Goal: Check status: Check status

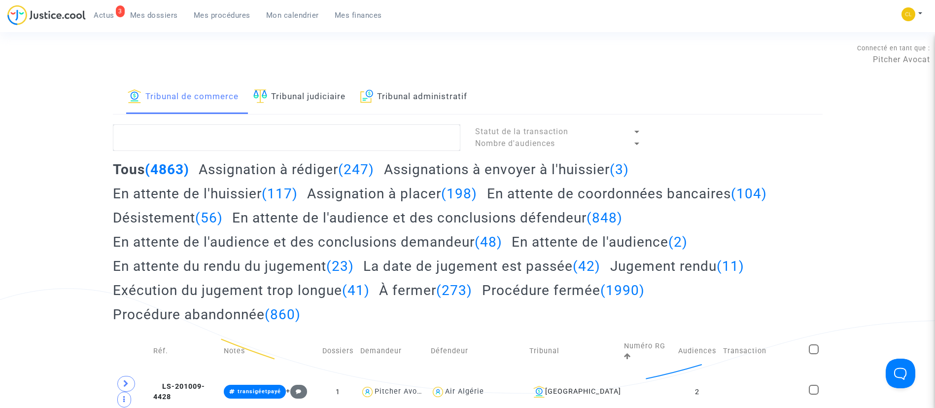
click at [291, 18] on span "Mon calendrier" at bounding box center [292, 15] width 53 height 9
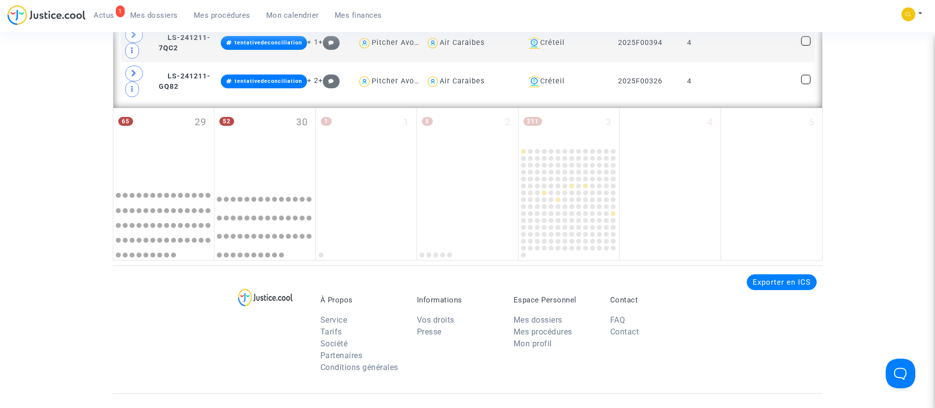
scroll to position [1627, 0]
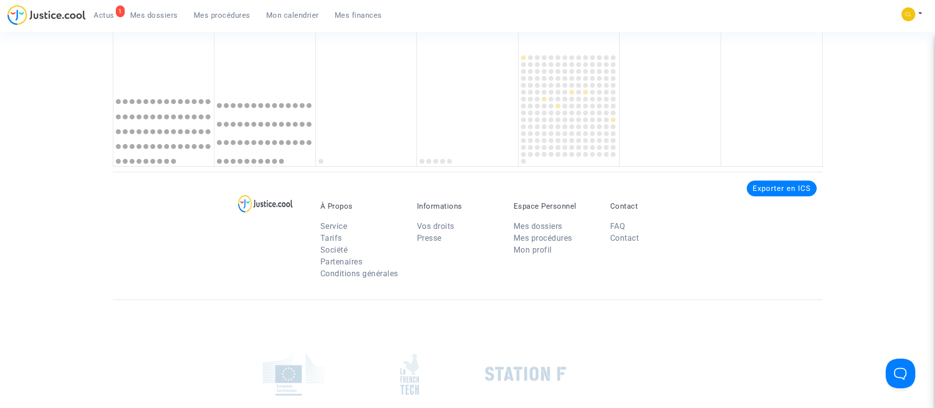
drag, startPoint x: 150, startPoint y: 56, endPoint x: 177, endPoint y: 95, distance: 46.9
click at [150, 56] on div "65 29" at bounding box center [163, 51] width 101 height 74
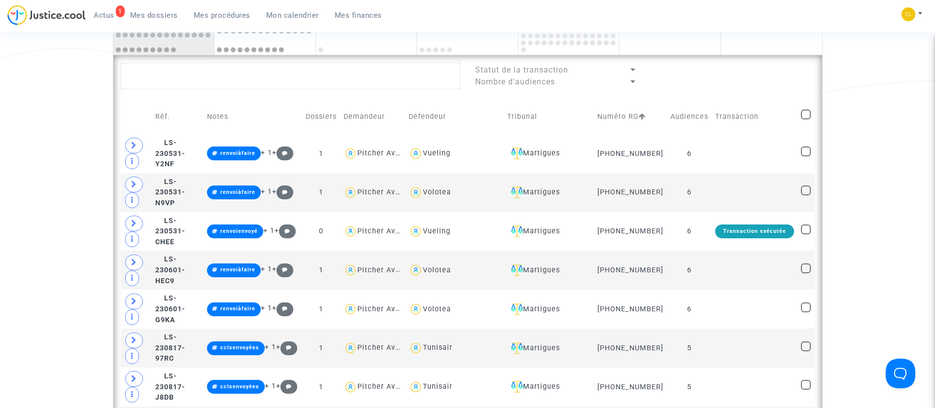
scroll to position [534, 0]
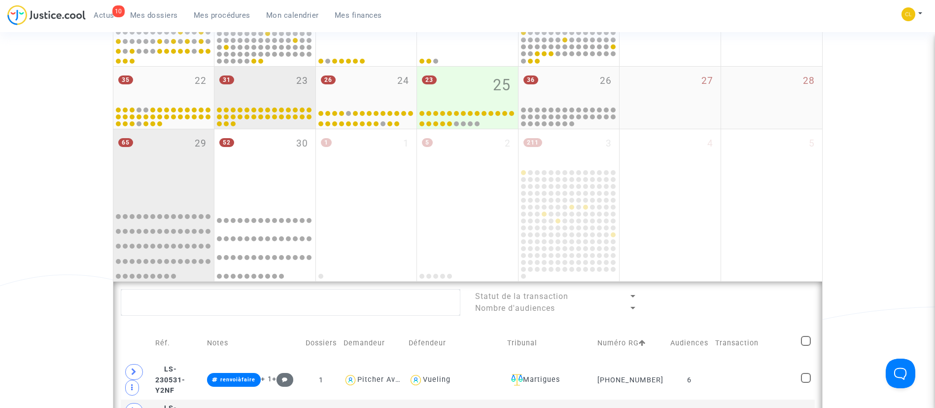
drag, startPoint x: 157, startPoint y: 20, endPoint x: 252, endPoint y: 124, distance: 141.0
click at [157, 20] on link "Mes dossiers" at bounding box center [154, 15] width 64 height 15
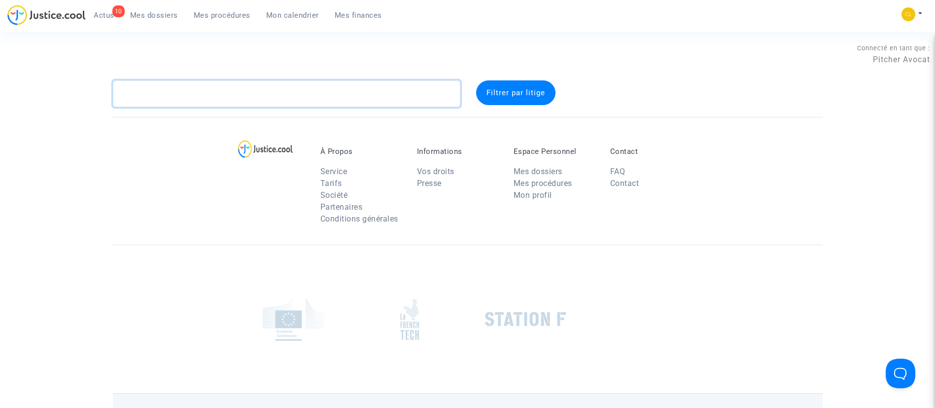
click at [261, 100] on textarea at bounding box center [287, 93] width 348 height 27
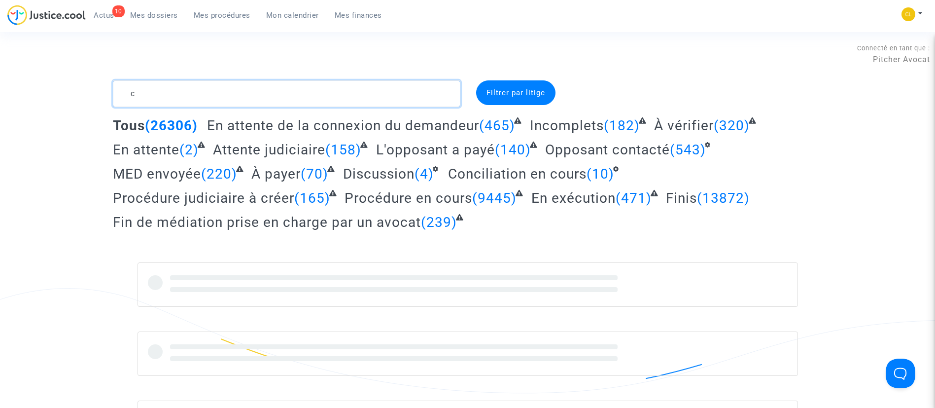
type textarea "c"
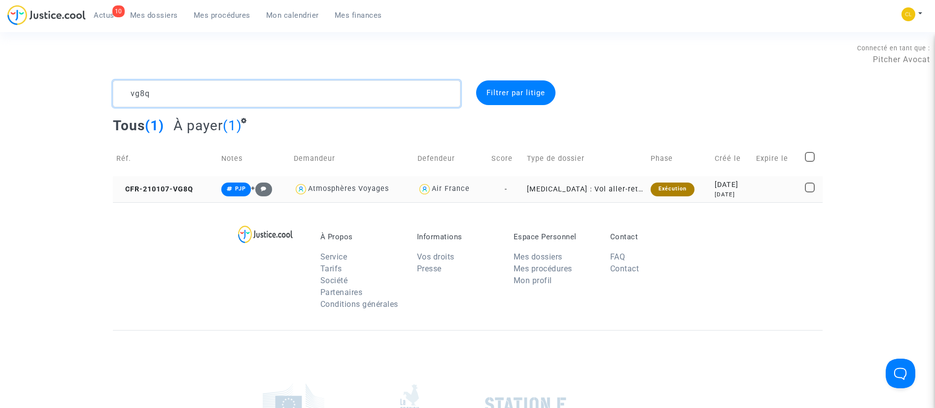
type textarea "vg8q"
click at [748, 200] on td "[DATE] [DATE]" at bounding box center [732, 189] width 41 height 26
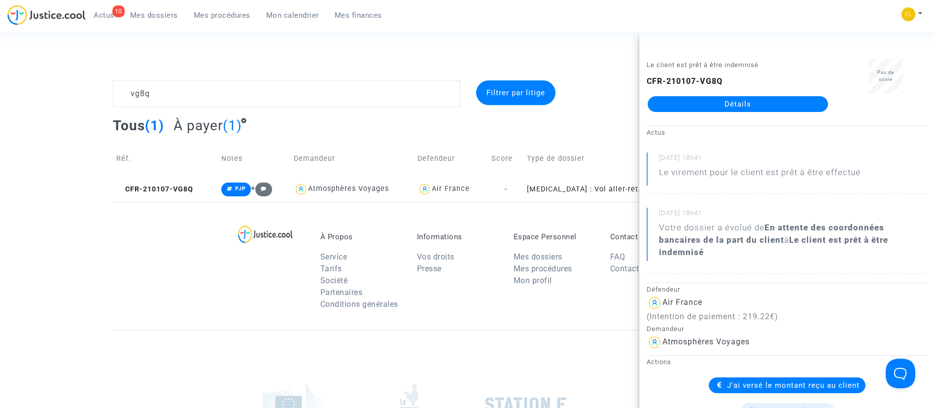
click at [700, 101] on link "Détails" at bounding box center [738, 104] width 180 height 16
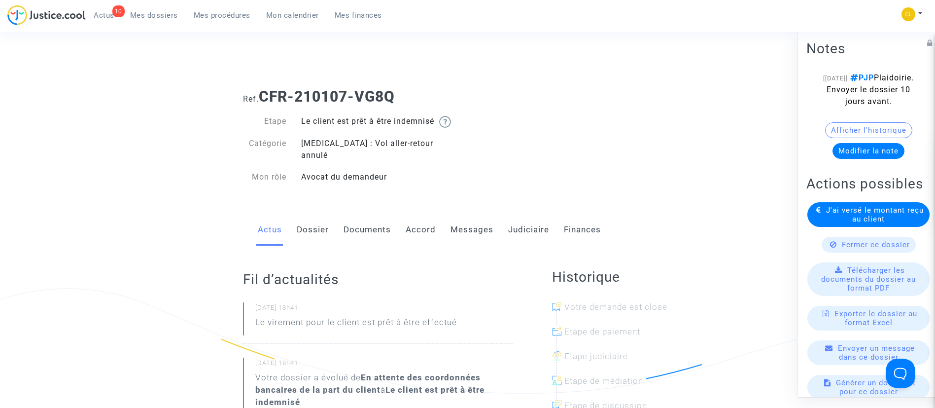
click at [526, 224] on link "Judiciaire" at bounding box center [528, 230] width 41 height 33
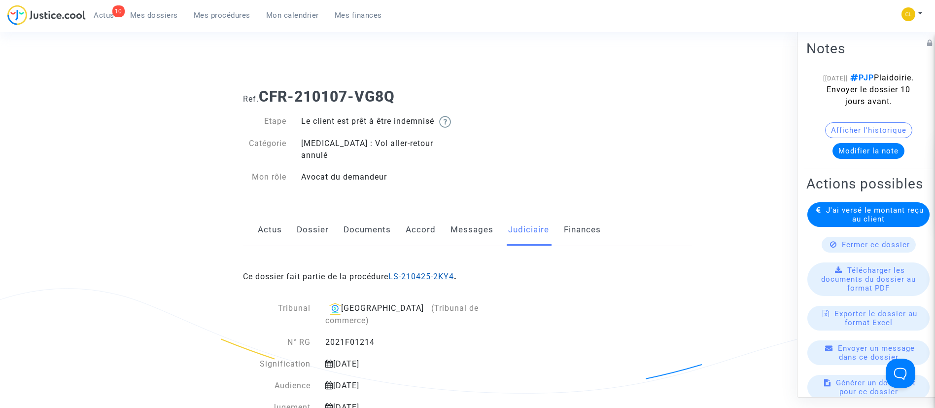
click at [420, 272] on link "LS-210425-2KY4" at bounding box center [422, 276] width 66 height 9
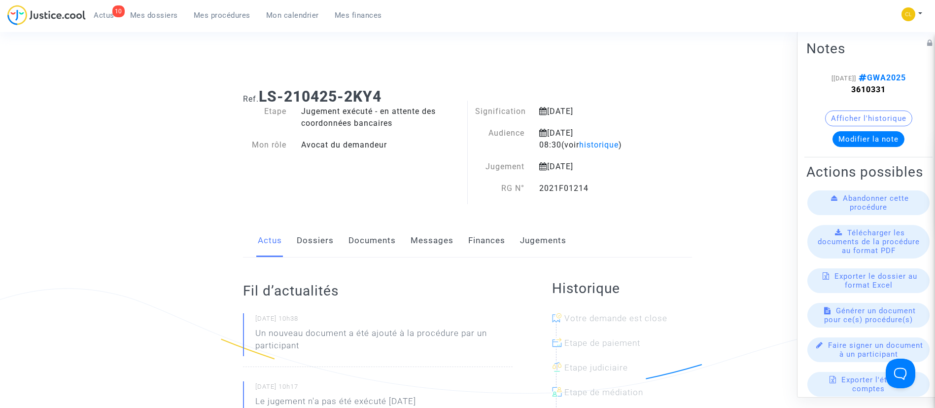
click at [306, 239] on link "Dossiers" at bounding box center [315, 240] width 37 height 33
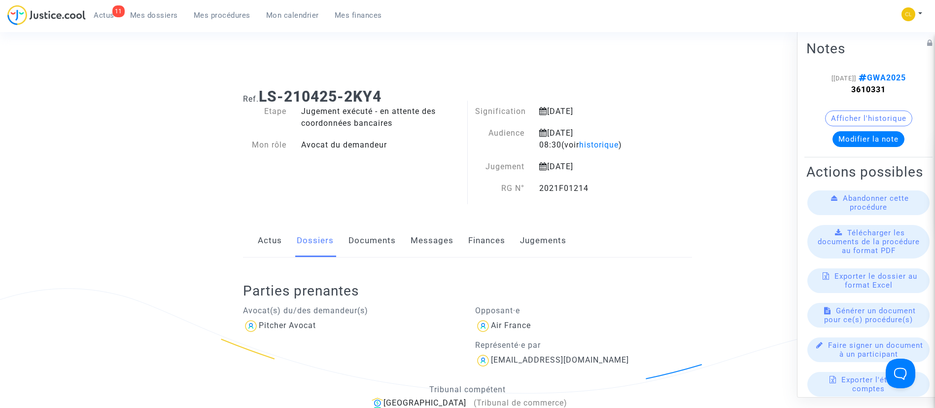
click at [363, 248] on link "Documents" at bounding box center [372, 240] width 47 height 33
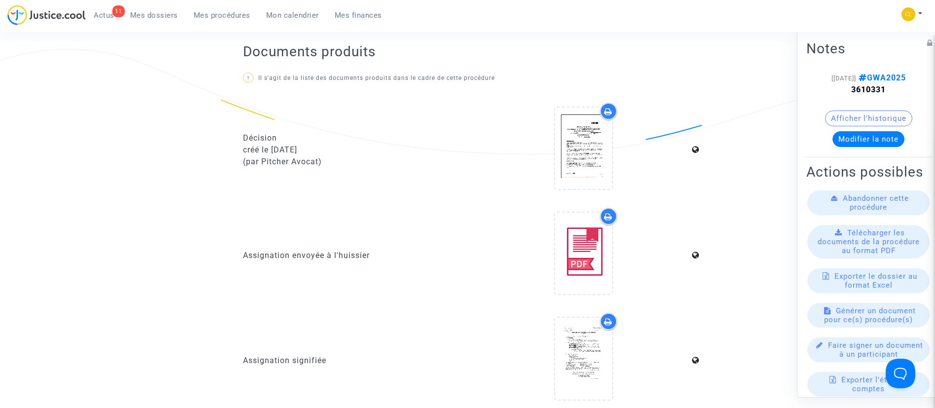
scroll to position [238, 0]
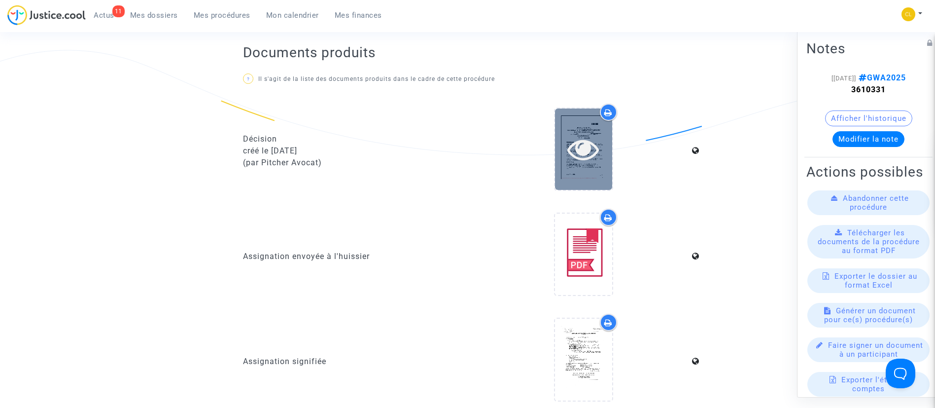
click at [580, 162] on icon at bounding box center [584, 149] width 32 height 32
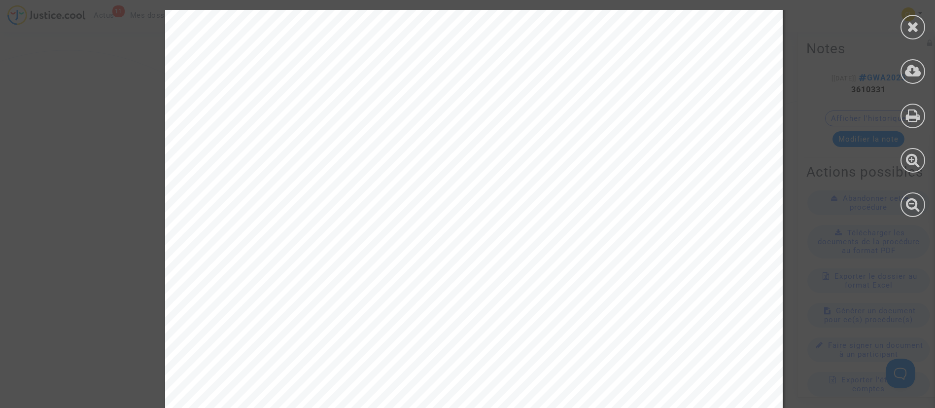
scroll to position [6200, 0]
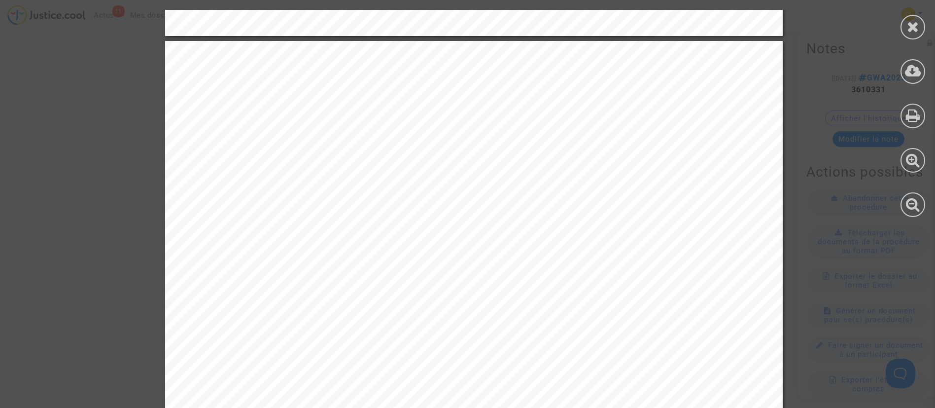
click at [919, 25] on icon at bounding box center [913, 26] width 12 height 15
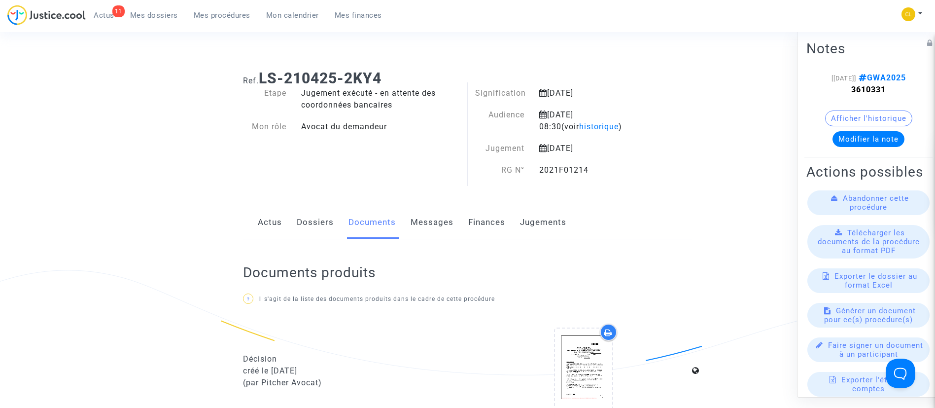
scroll to position [0, 0]
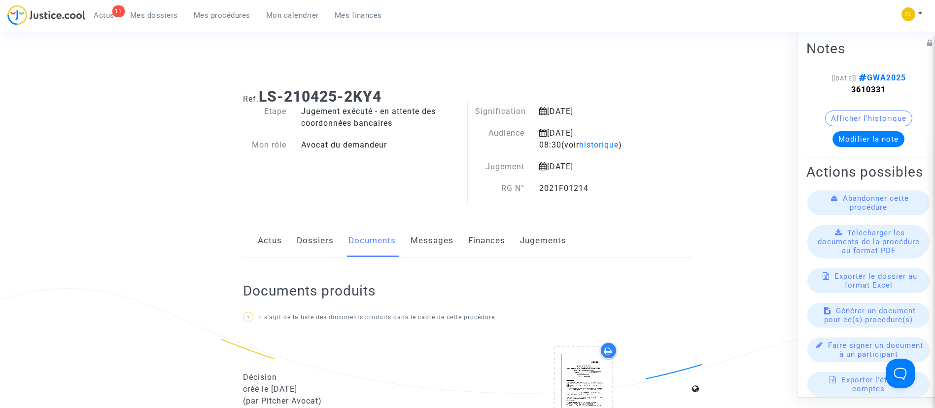
drag, startPoint x: 201, startPoint y: 20, endPoint x: 238, endPoint y: 67, distance: 60.0
click at [201, 20] on link "Mes procédures" at bounding box center [222, 15] width 72 height 15
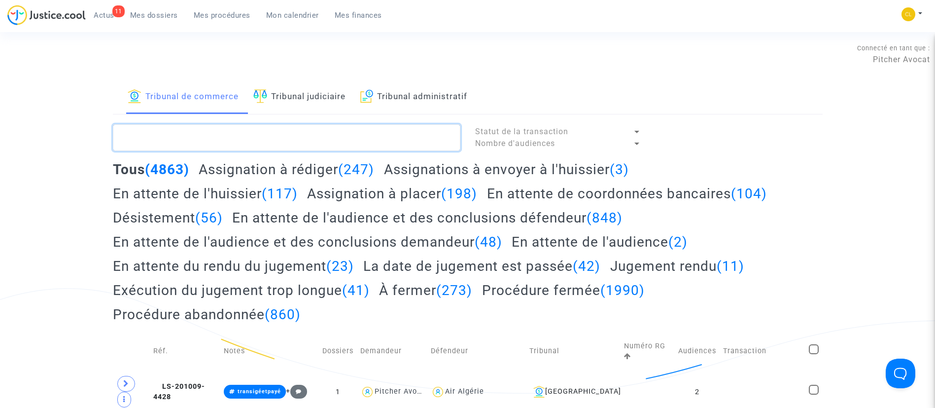
click at [273, 132] on textarea at bounding box center [287, 137] width 348 height 27
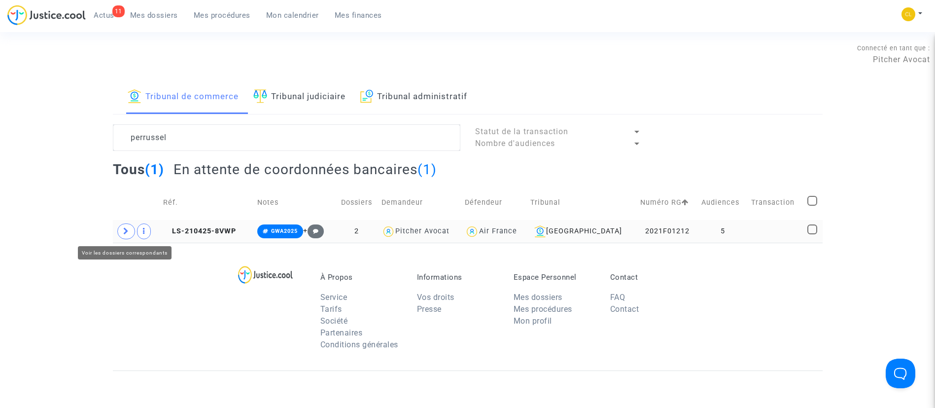
click at [120, 229] on span at bounding box center [126, 231] width 18 height 16
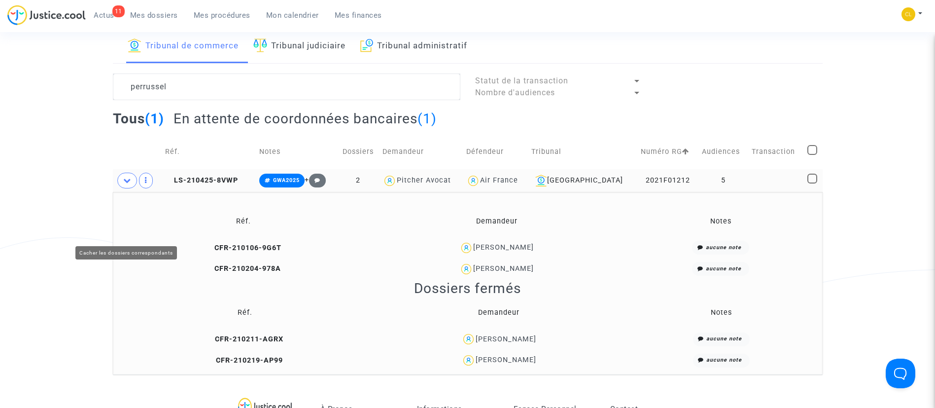
scroll to position [74, 0]
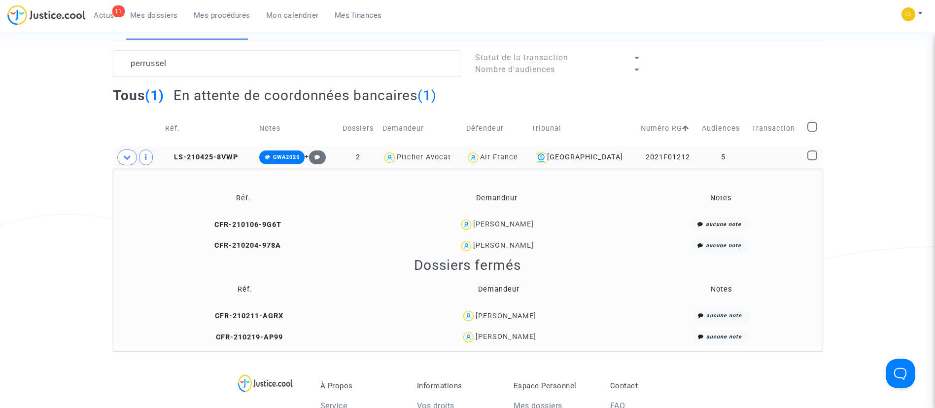
click at [749, 158] on td at bounding box center [777, 157] width 56 height 23
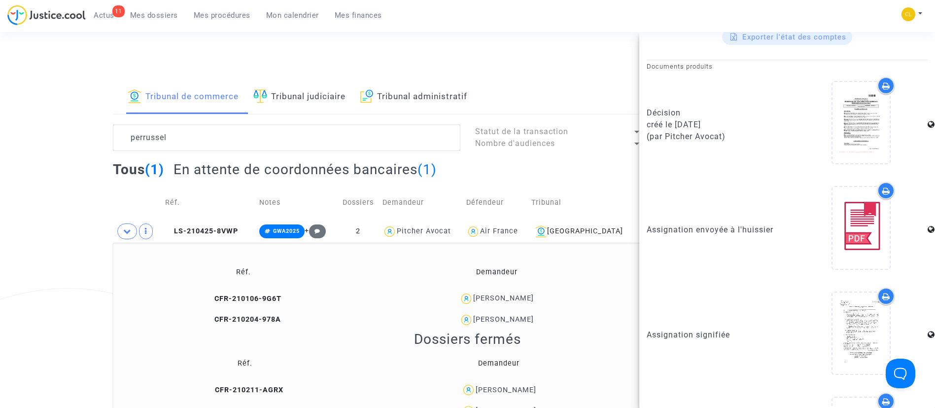
scroll to position [252, 0]
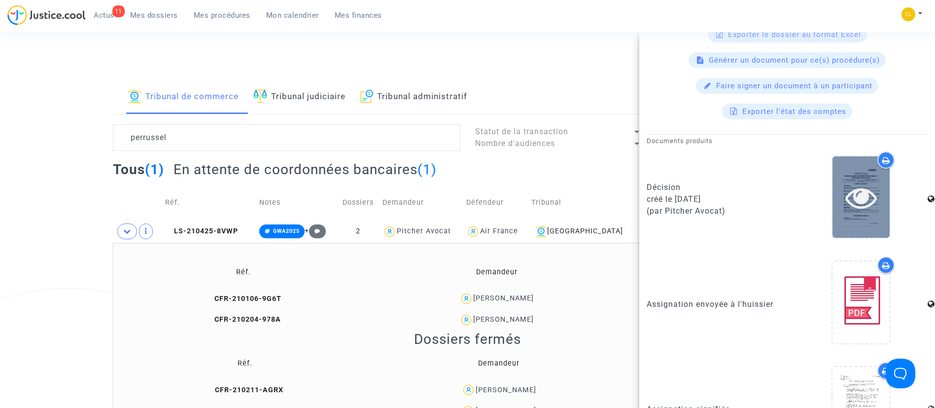
drag, startPoint x: 845, startPoint y: 194, endPoint x: 847, endPoint y: 204, distance: 10.2
click at [847, 204] on icon at bounding box center [862, 197] width 32 height 32
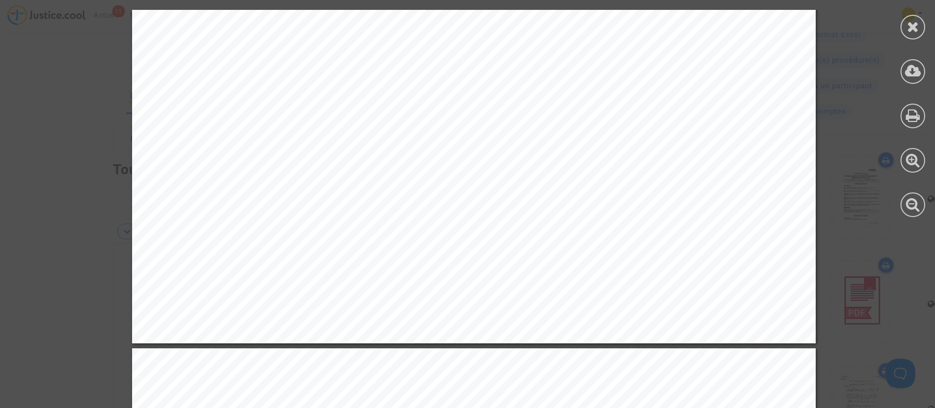
scroll to position [5967, 0]
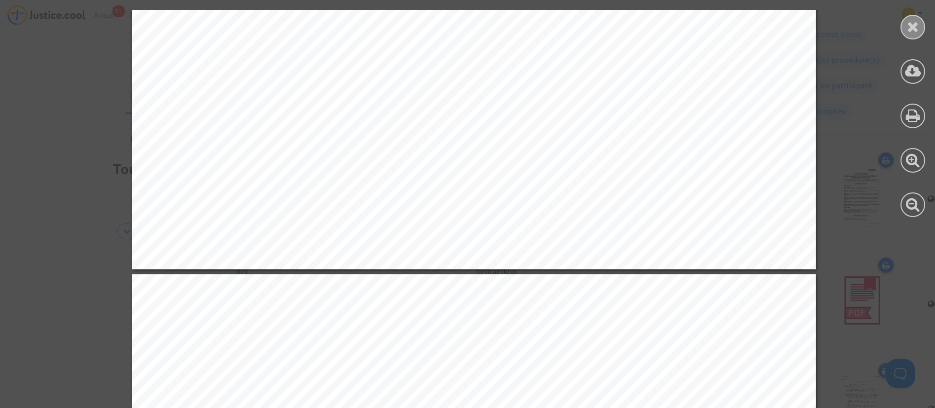
click at [904, 23] on div at bounding box center [913, 27] width 25 height 25
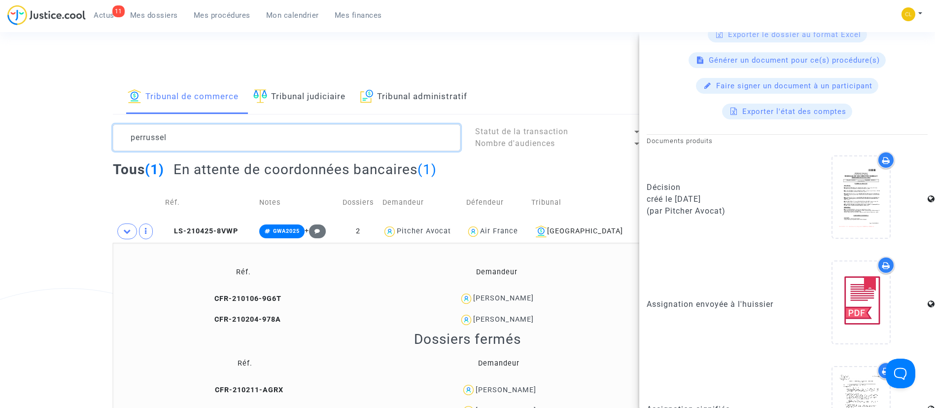
click at [212, 137] on textarea at bounding box center [287, 137] width 348 height 27
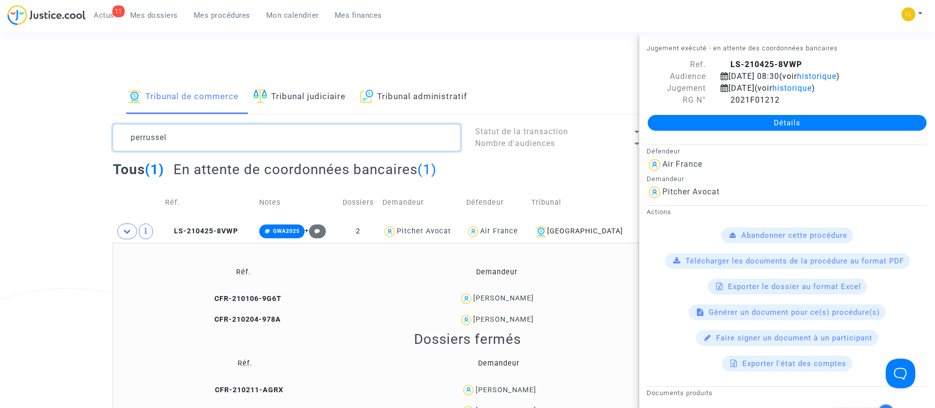
click at [212, 137] on textarea at bounding box center [287, 137] width 348 height 27
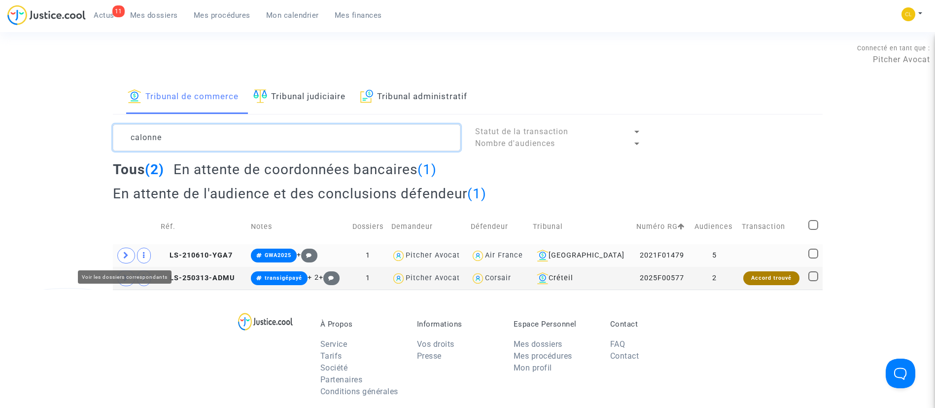
type textarea "calonne"
click at [134, 252] on span at bounding box center [126, 256] width 18 height 16
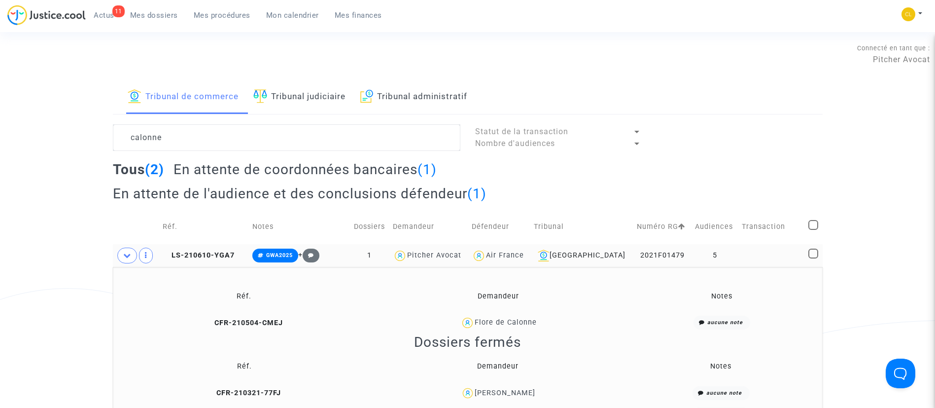
click at [776, 253] on td at bounding box center [772, 255] width 67 height 23
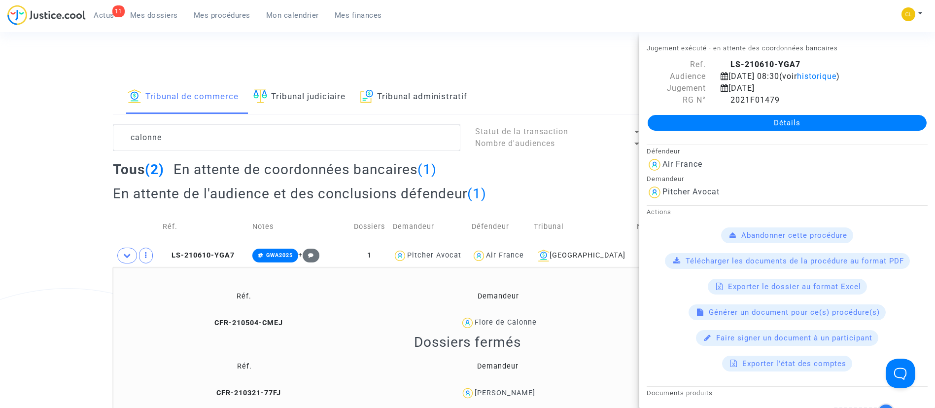
scroll to position [296, 0]
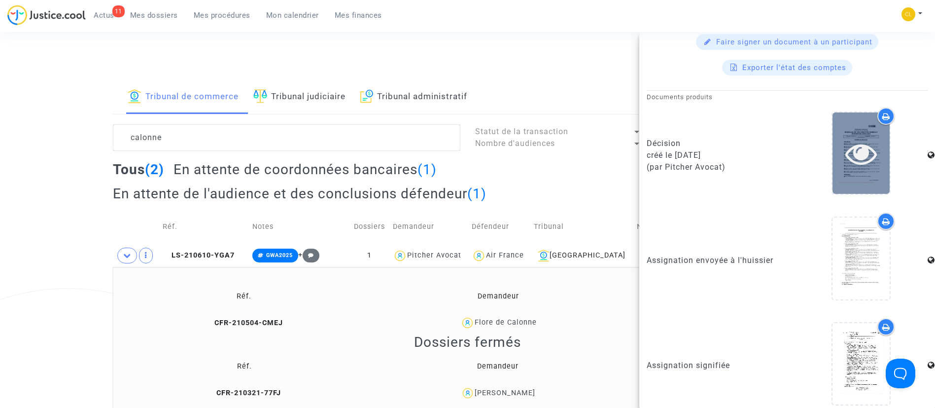
click at [863, 163] on icon at bounding box center [862, 154] width 32 height 32
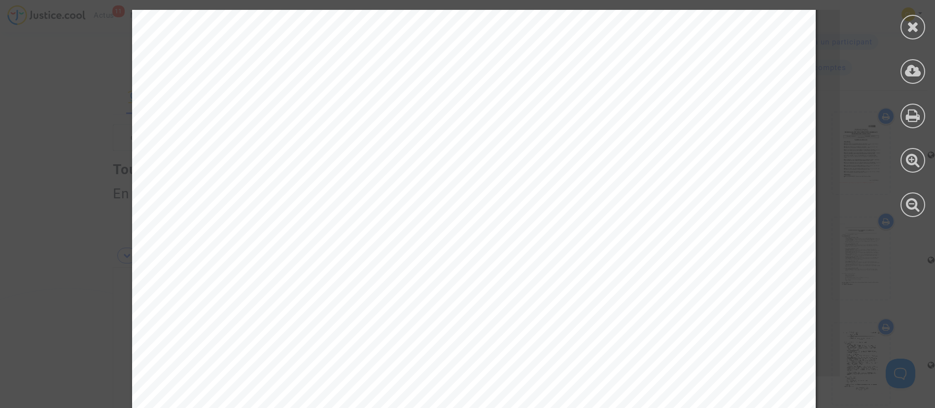
scroll to position [6585, 0]
click at [917, 36] on div at bounding box center [913, 27] width 25 height 25
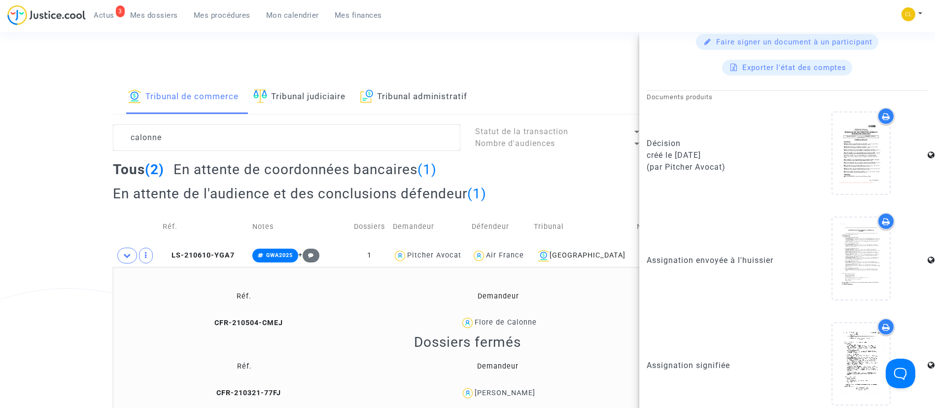
click at [294, 14] on span "Mon calendrier" at bounding box center [292, 15] width 53 height 9
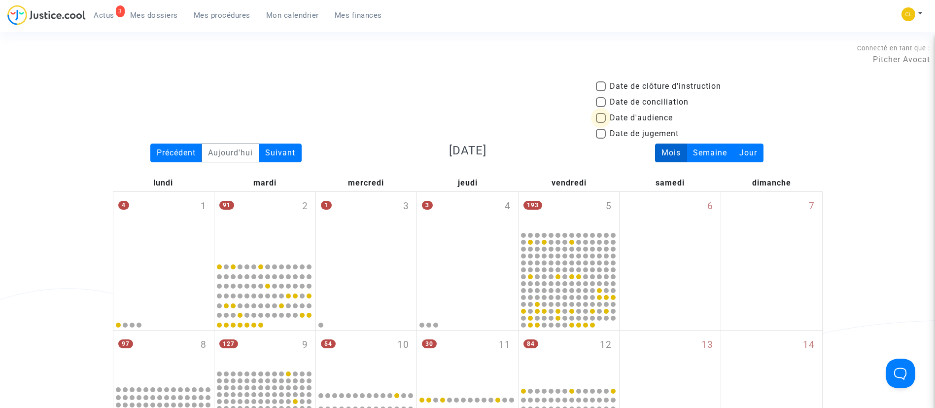
click at [631, 118] on span "Date d'audience" at bounding box center [641, 118] width 63 height 12
click at [601, 123] on input "Date d'audience" at bounding box center [601, 123] width 0 height 0
checkbox input "true"
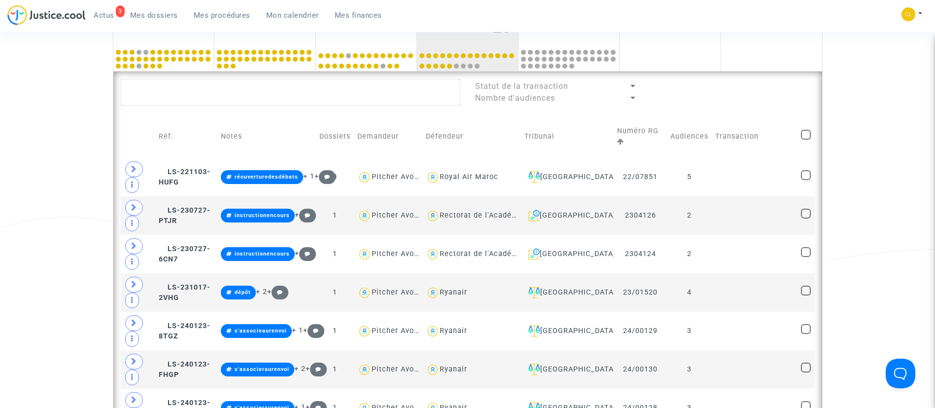
scroll to position [444, 0]
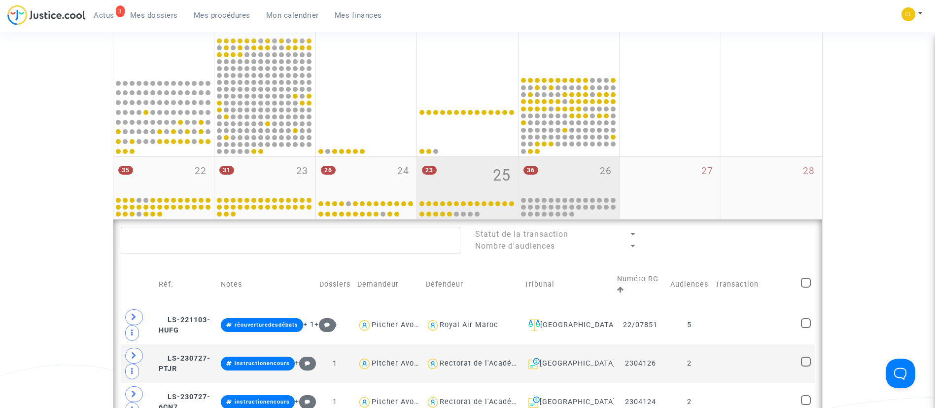
click at [576, 174] on div "36 26" at bounding box center [569, 176] width 101 height 38
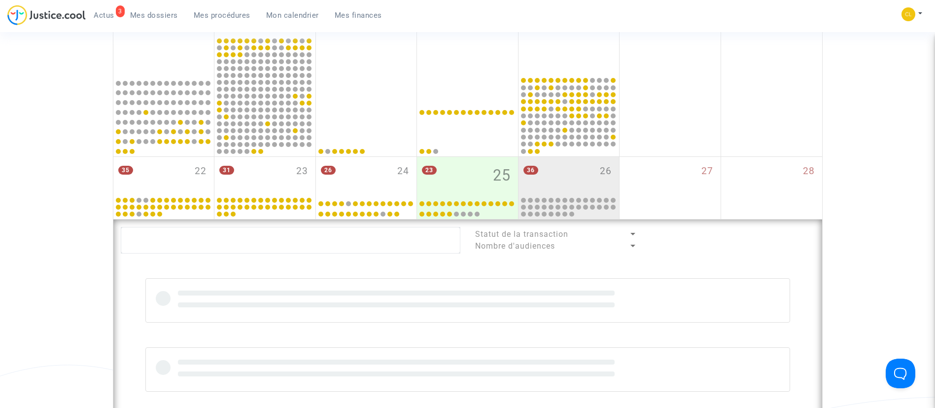
click at [271, 231] on lawsuits-list "Statut de la transaction Nombre d'audiences" at bounding box center [468, 344] width 694 height 234
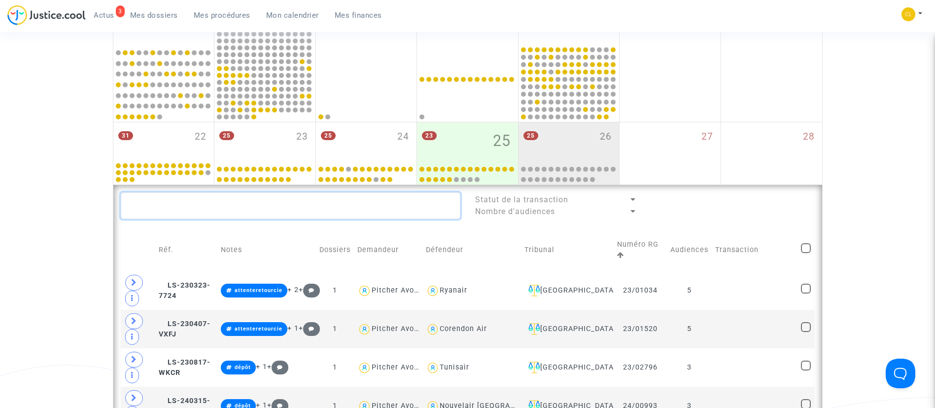
click at [281, 208] on textarea at bounding box center [291, 205] width 340 height 27
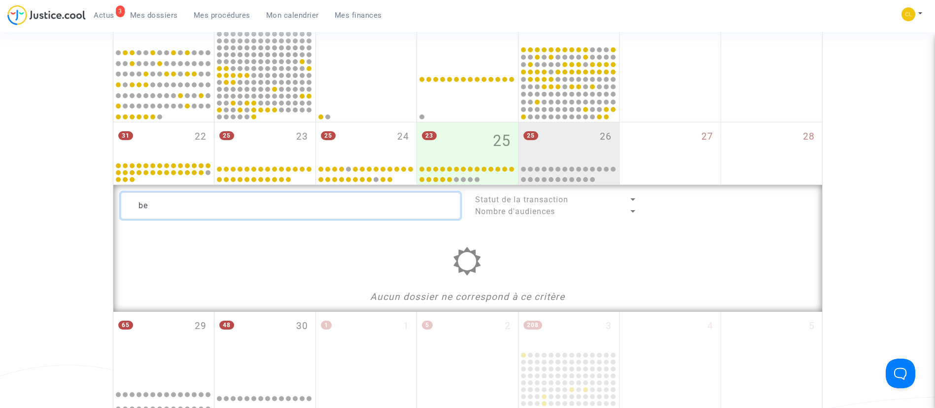
type textarea "b"
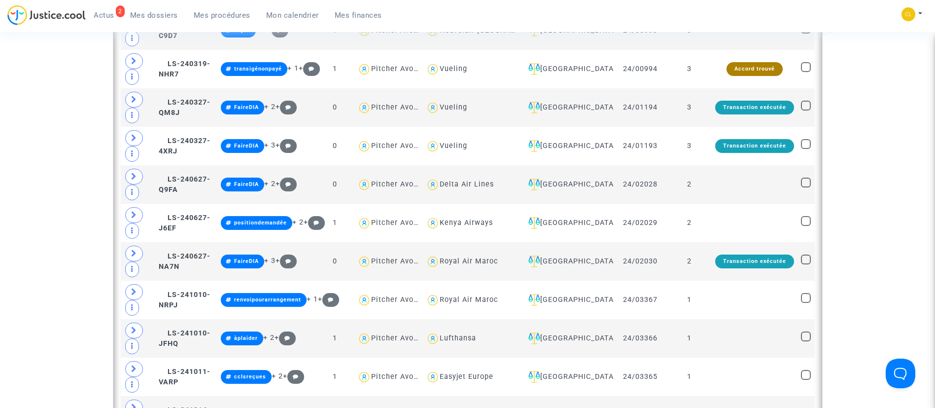
scroll to position [814, 0]
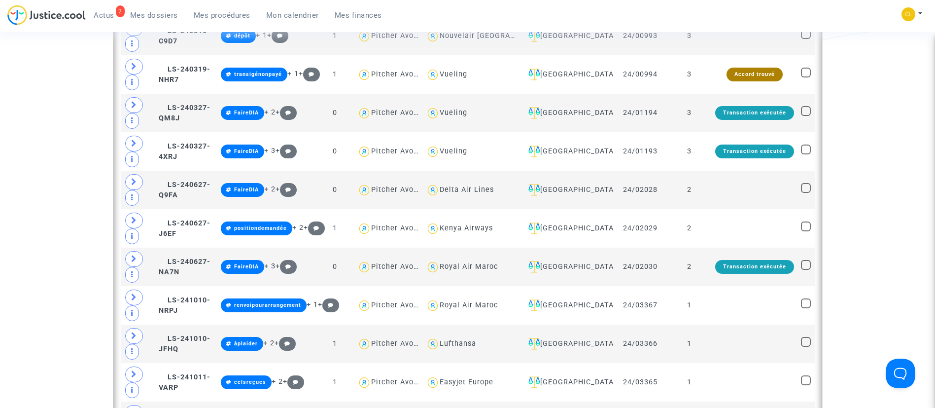
drag, startPoint x: 296, startPoint y: 18, endPoint x: 312, endPoint y: 2, distance: 21.6
click at [296, 18] on span "Mon calendrier" at bounding box center [292, 15] width 53 height 9
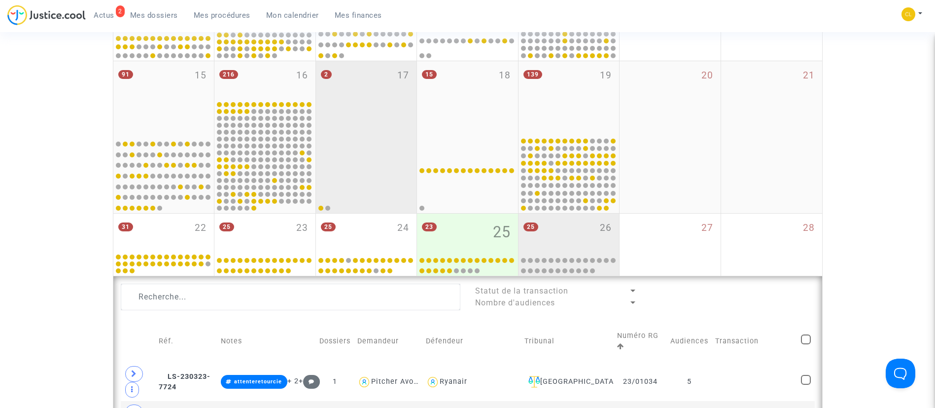
scroll to position [296, 0]
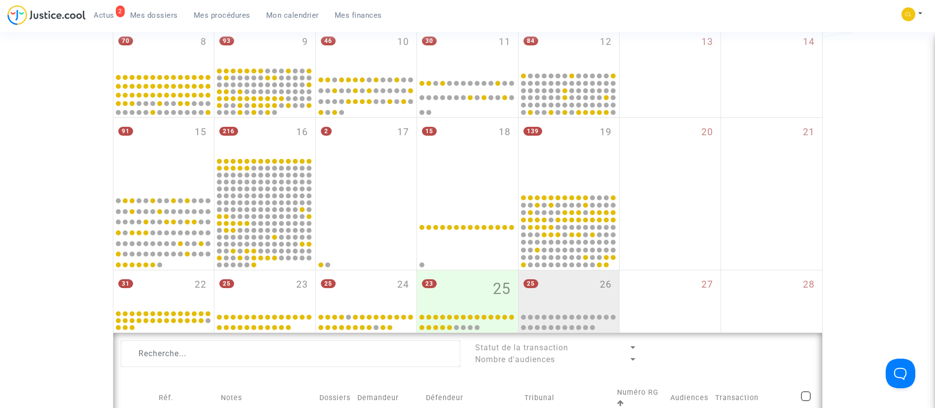
click at [240, 17] on span "Mes procédures" at bounding box center [222, 15] width 57 height 9
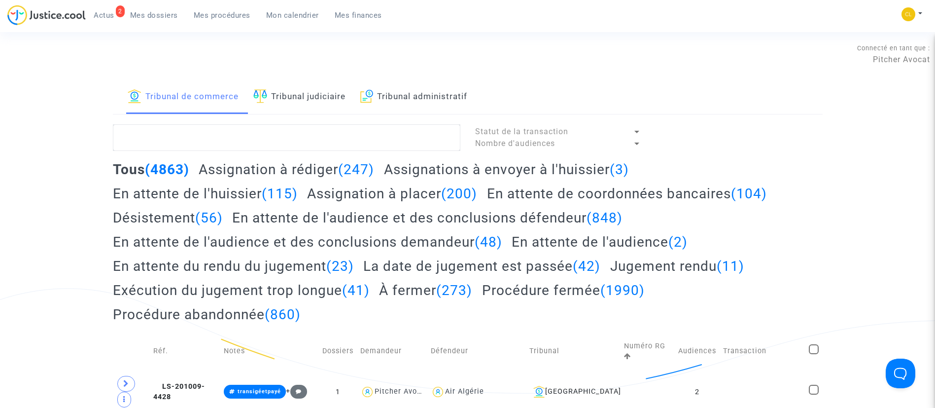
click at [304, 92] on link "Tribunal judiciaire" at bounding box center [299, 97] width 92 height 34
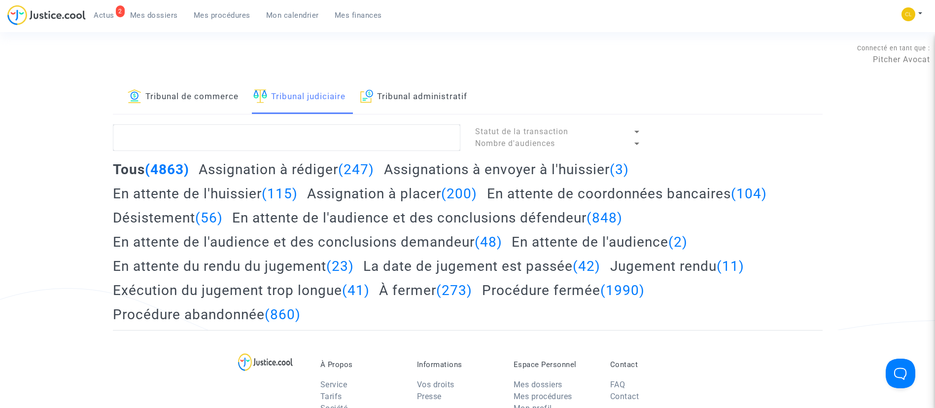
click at [307, 155] on lawsuits-list "Statut de la transaction Nombre d'audiences Tous (4863) Assignation à rédiger (…" at bounding box center [468, 227] width 710 height 206
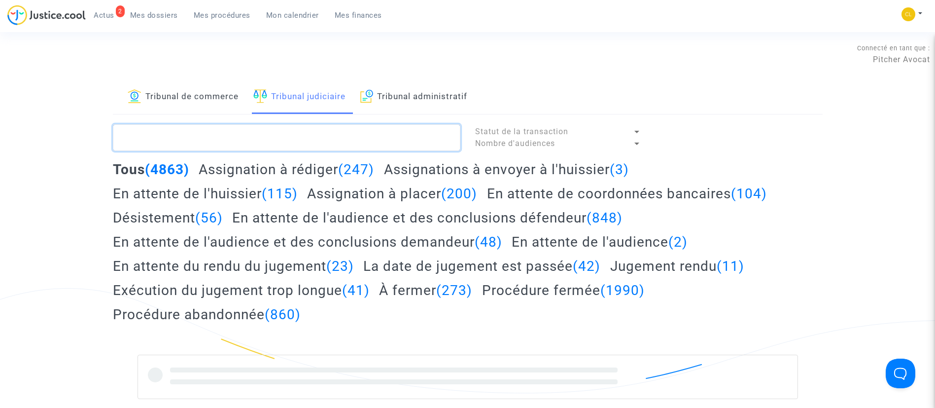
click at [308, 135] on textarea at bounding box center [287, 137] width 348 height 27
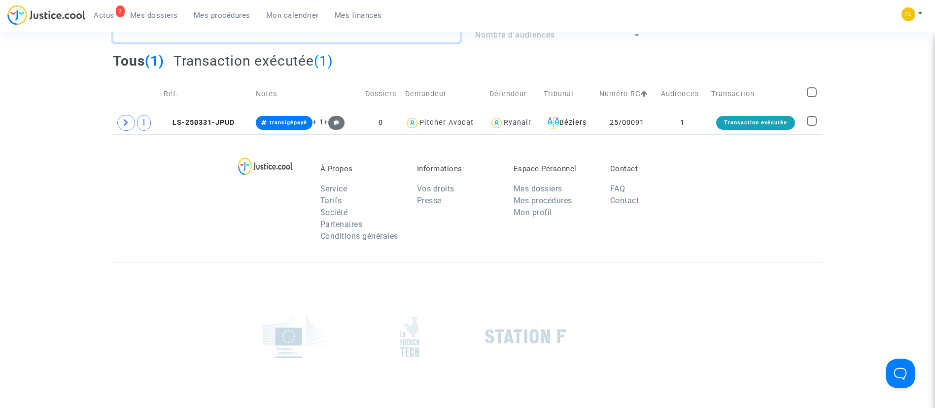
scroll to position [148, 0]
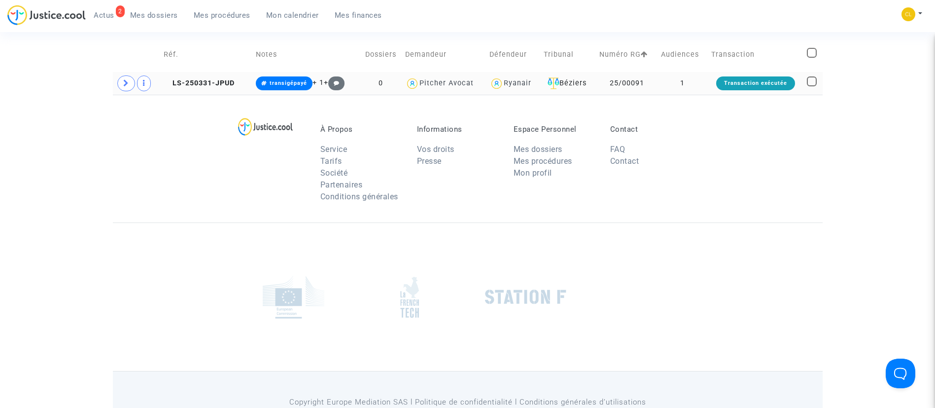
type textarea "thunus"
click at [702, 84] on td "1" at bounding box center [683, 83] width 50 height 23
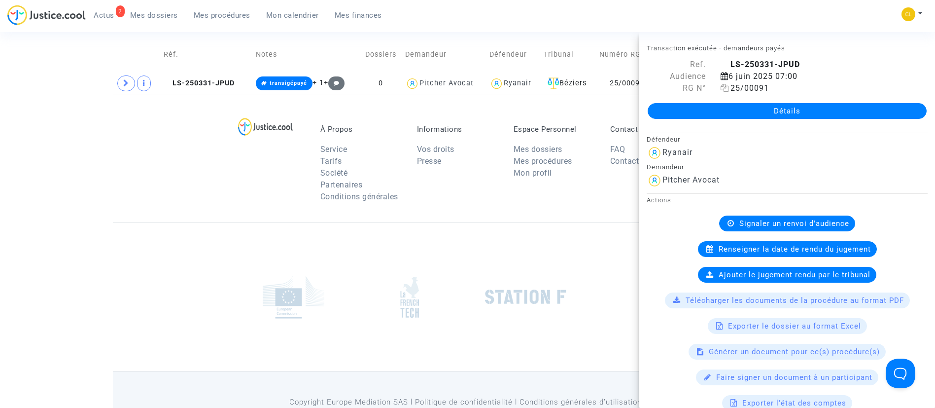
drag, startPoint x: 721, startPoint y: 90, endPoint x: 726, endPoint y: 87, distance: 6.0
click at [721, 89] on icon at bounding box center [725, 88] width 8 height 8
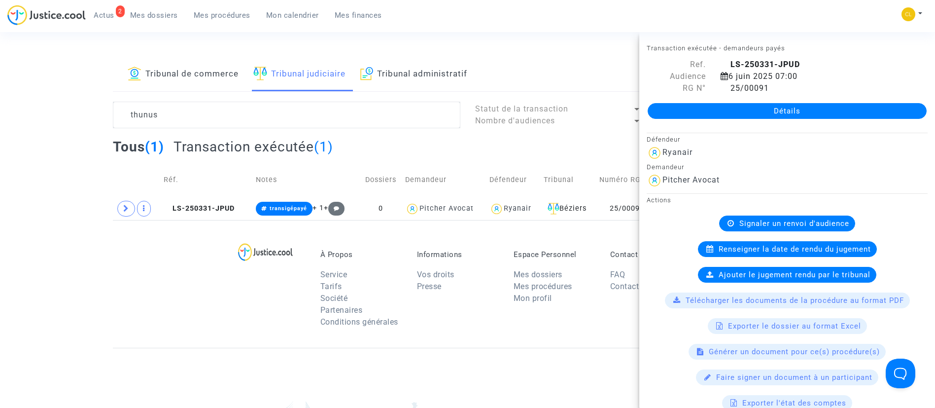
scroll to position [0, 0]
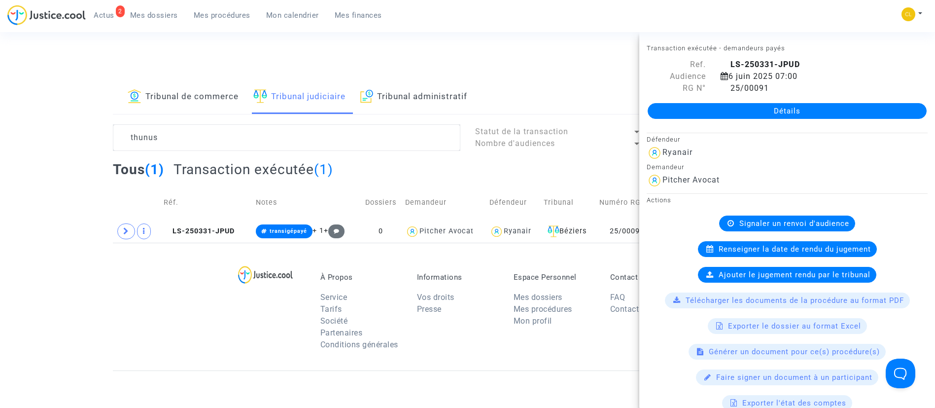
click at [280, 26] on div "2 Actus Mes dossiers Mes procédures Mon calendrier Mes finances" at bounding box center [198, 18] width 383 height 27
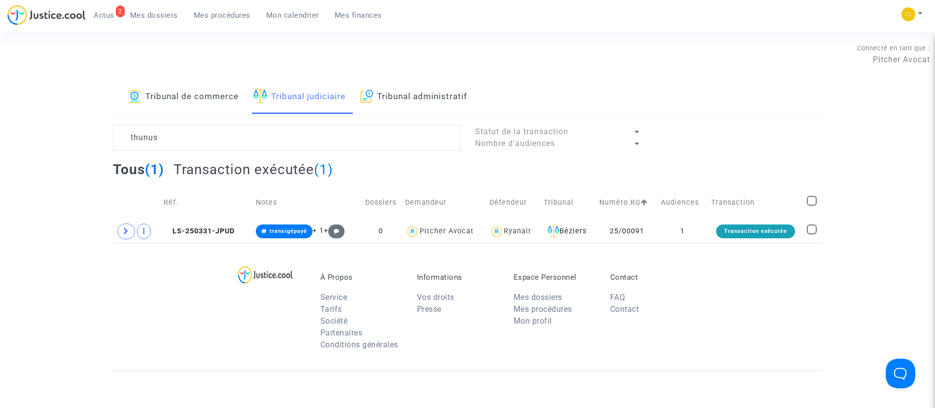
click at [281, 16] on span "Mon calendrier" at bounding box center [292, 15] width 53 height 9
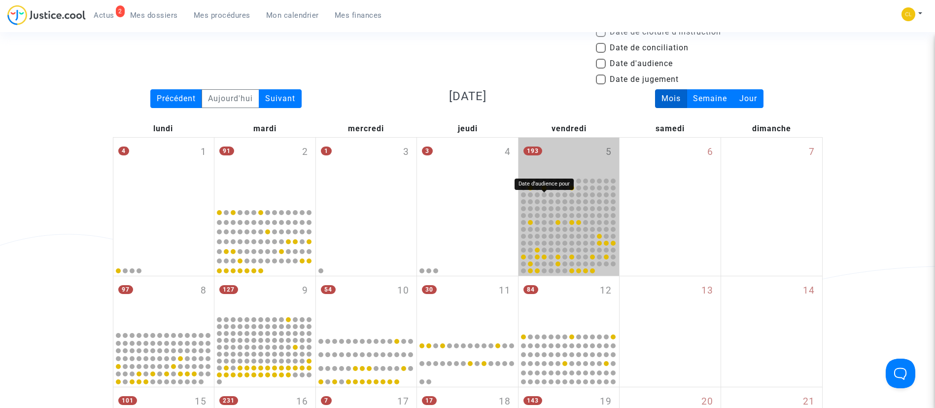
scroll to position [370, 0]
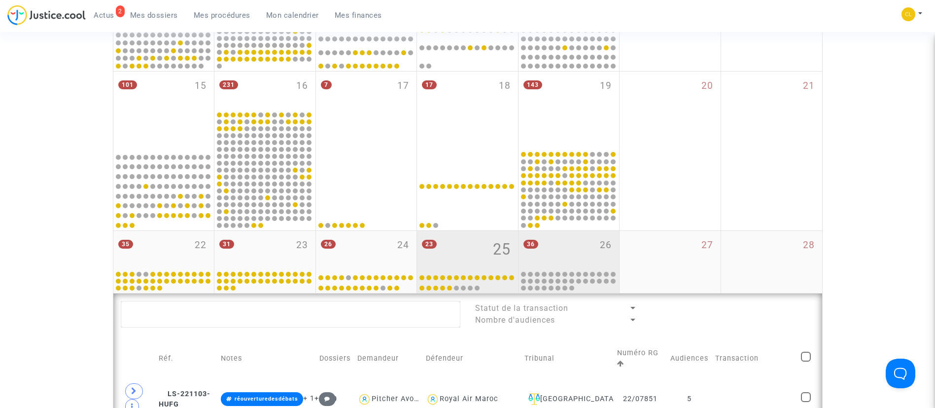
click at [576, 249] on div "36 26" at bounding box center [569, 250] width 101 height 38
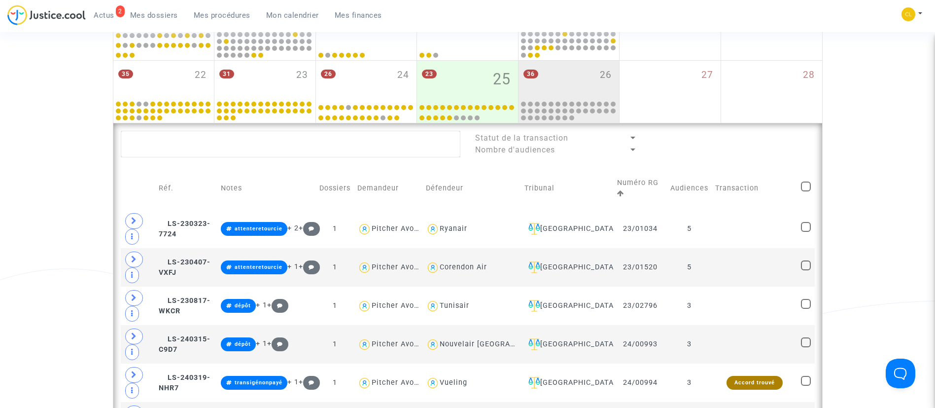
scroll to position [518, 0]
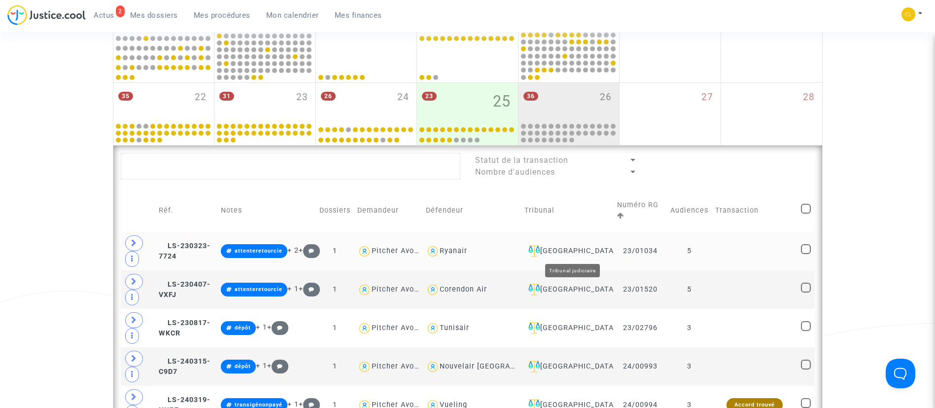
click at [577, 254] on div "[GEOGRAPHIC_DATA]" at bounding box center [568, 251] width 86 height 12
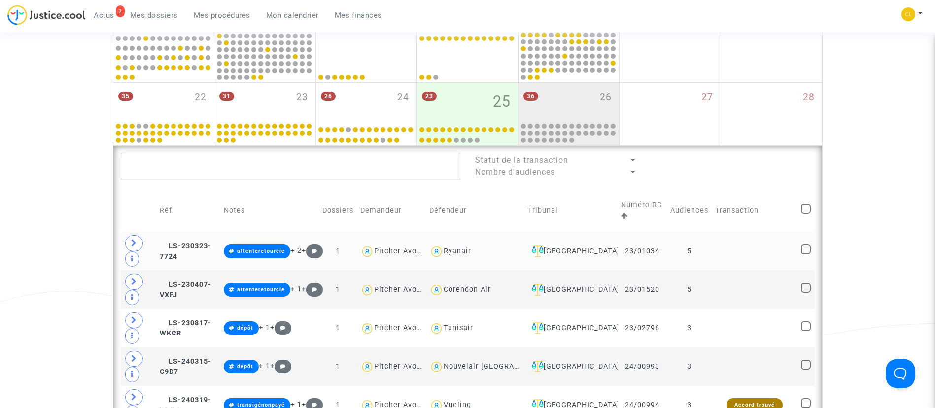
scroll to position [666, 0]
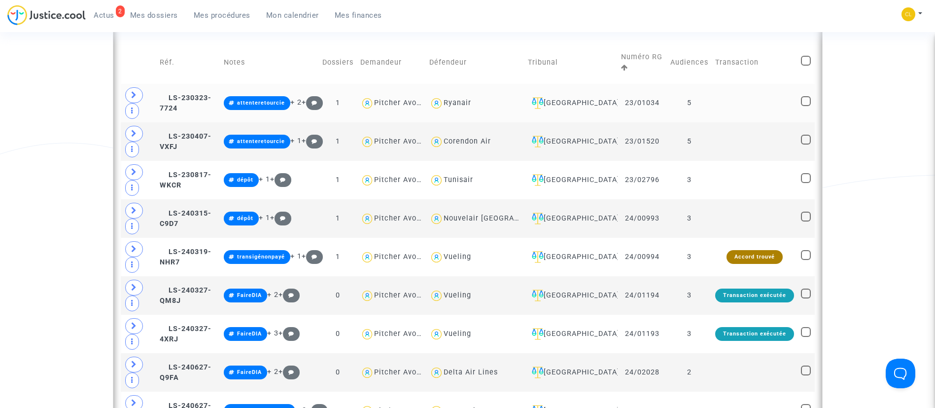
click at [471, 99] on div "Ryanair" at bounding box center [458, 103] width 28 height 8
type textarea "@Ryanair"
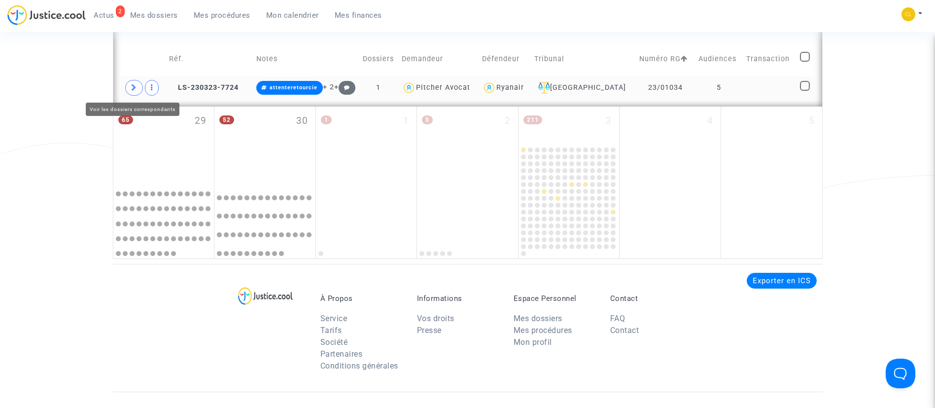
click at [129, 88] on span at bounding box center [134, 88] width 18 height 16
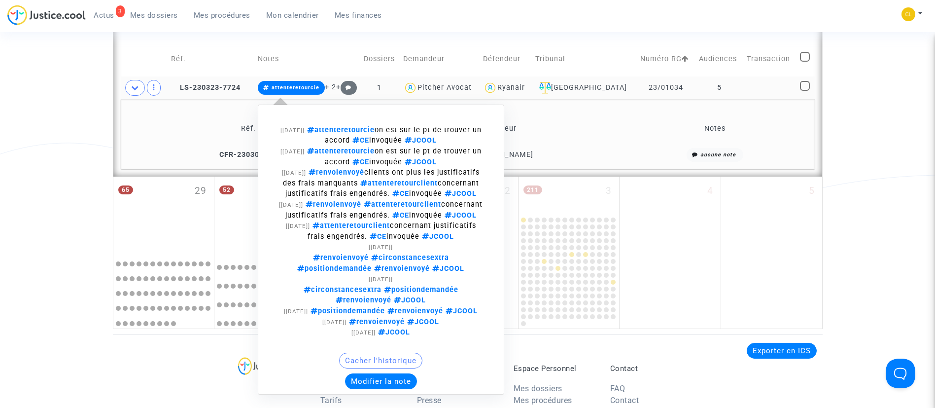
click at [390, 389] on button "Modifier la note" at bounding box center [381, 381] width 72 height 16
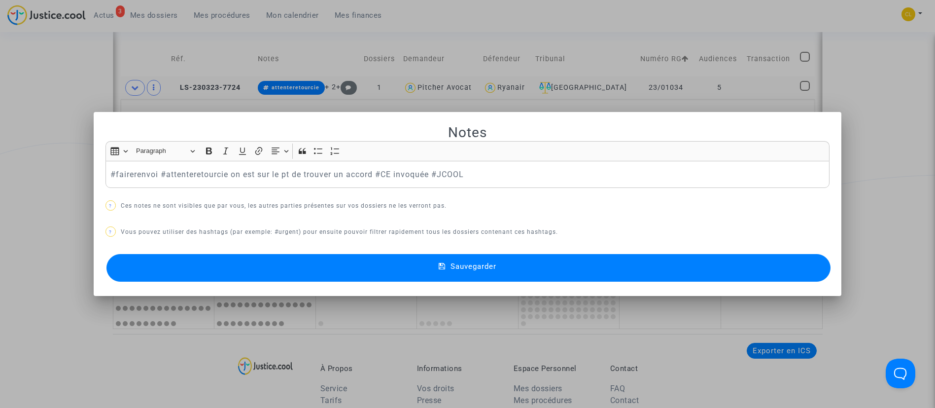
click at [523, 260] on button "Sauvegarder" at bounding box center [469, 268] width 725 height 28
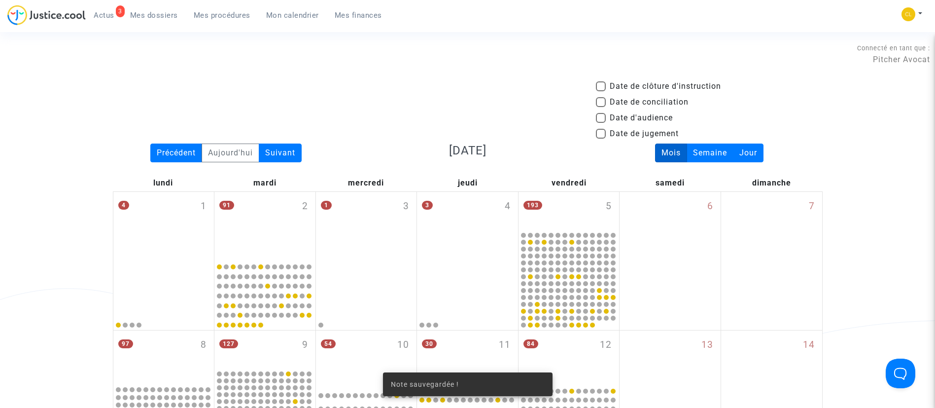
scroll to position [666, 0]
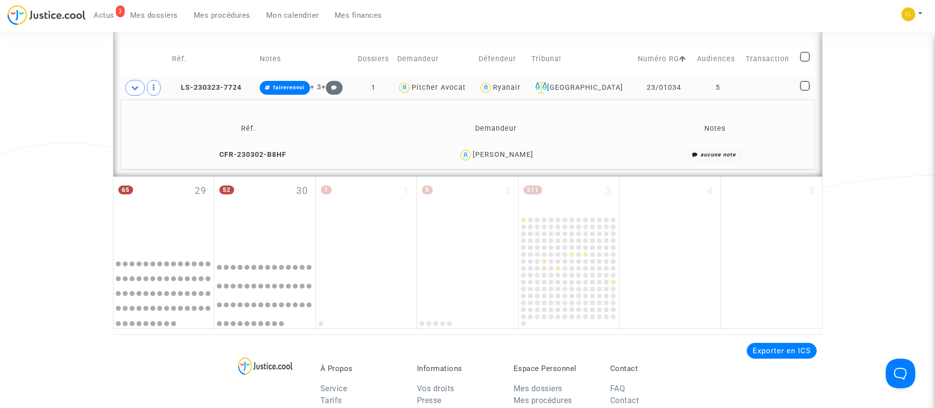
click at [619, 110] on td "Réf. Demandeur Notes CFR-230302-B8HF [PERSON_NAME] aucune note" at bounding box center [468, 134] width 694 height 70
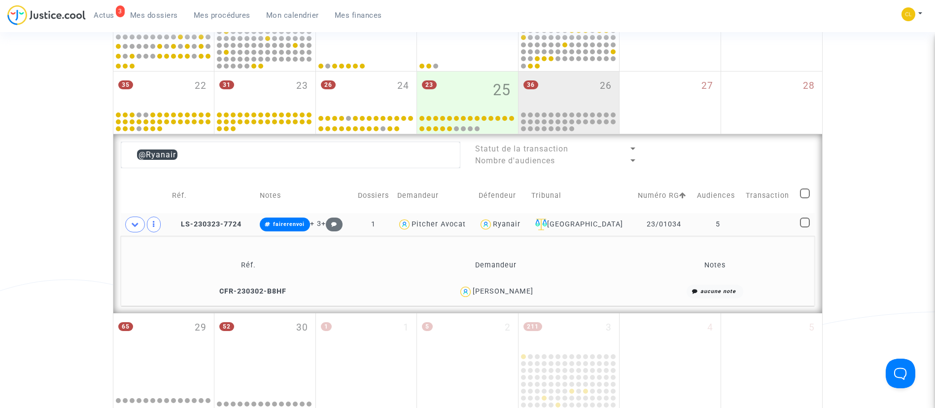
scroll to position [518, 0]
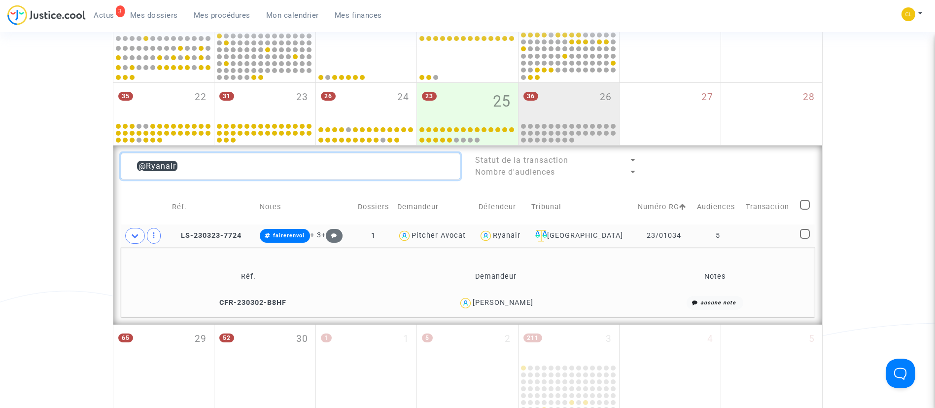
drag, startPoint x: 237, startPoint y: 169, endPoint x: 70, endPoint y: 168, distance: 167.7
click at [70, 168] on div "Date de clôture d'instruction Date de conciliation Date d'audience Date de juge…" at bounding box center [467, 20] width 935 height 914
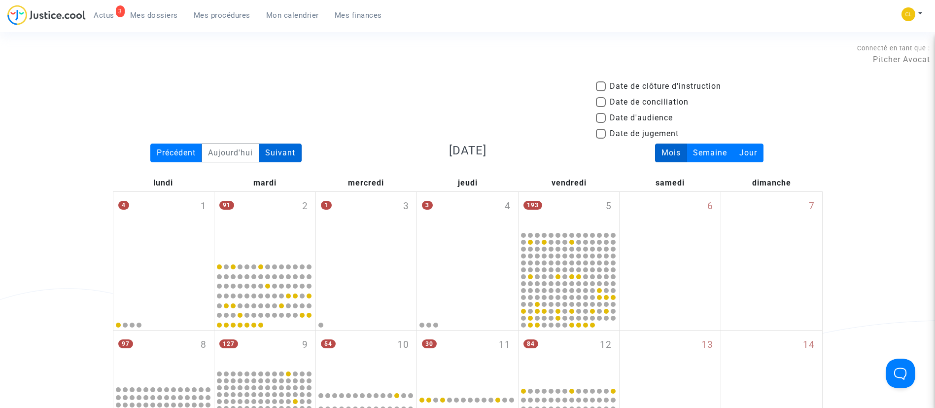
click at [296, 151] on div "Suivant" at bounding box center [280, 153] width 43 height 19
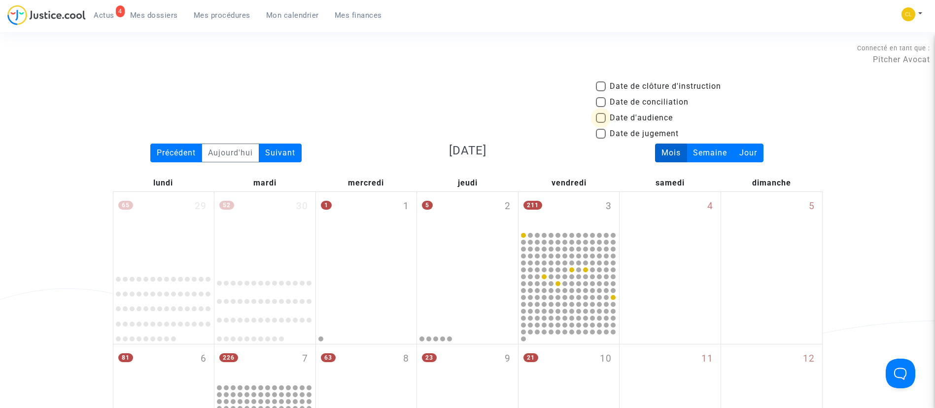
click at [634, 118] on span "Date d'audience" at bounding box center [641, 118] width 63 height 12
click at [601, 123] on input "Date d'audience" at bounding box center [601, 123] width 0 height 0
checkbox input "true"
drag, startPoint x: 231, startPoint y: 147, endPoint x: 618, endPoint y: 79, distance: 392.6
click at [236, 145] on div "Aujourd'hui" at bounding box center [231, 153] width 58 height 19
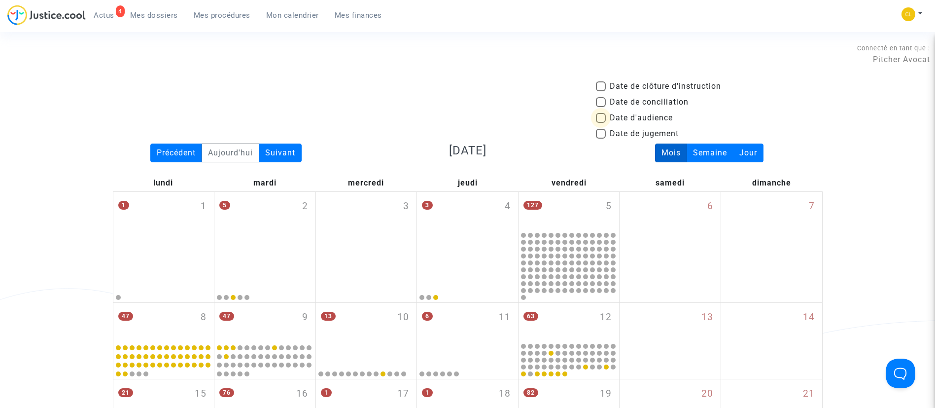
click at [645, 117] on span "Date d'audience" at bounding box center [641, 118] width 63 height 12
click at [601, 123] on input "Date d'audience" at bounding box center [601, 123] width 0 height 0
checkbox input "true"
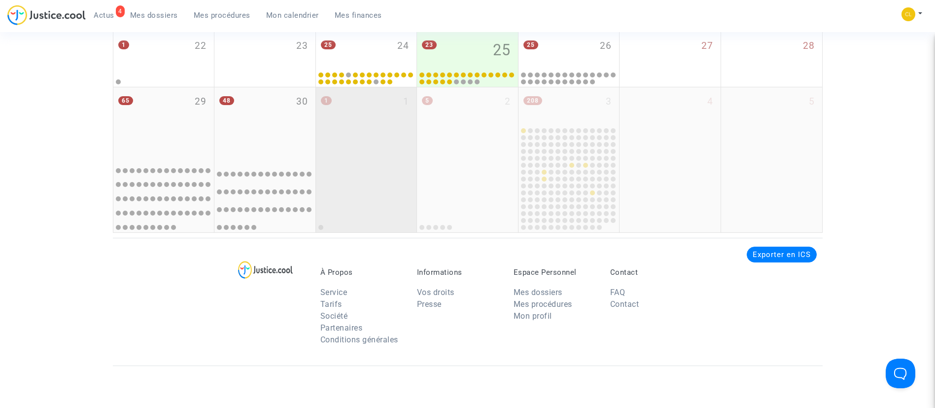
scroll to position [444, 0]
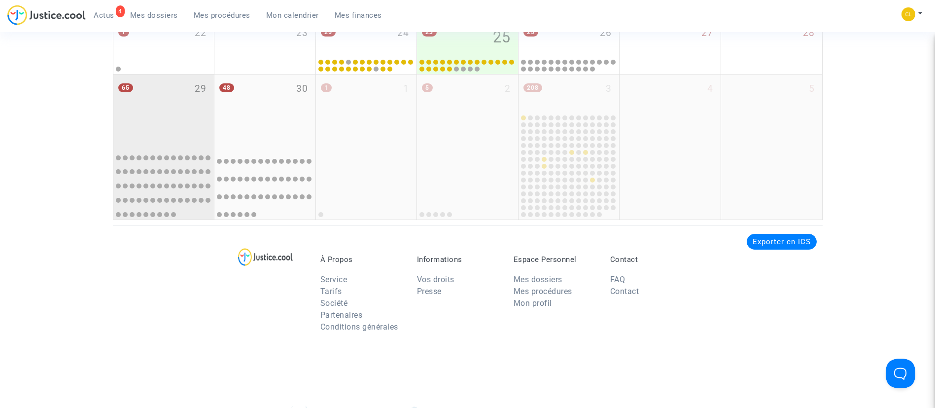
click at [171, 117] on div "65 29" at bounding box center [163, 109] width 101 height 71
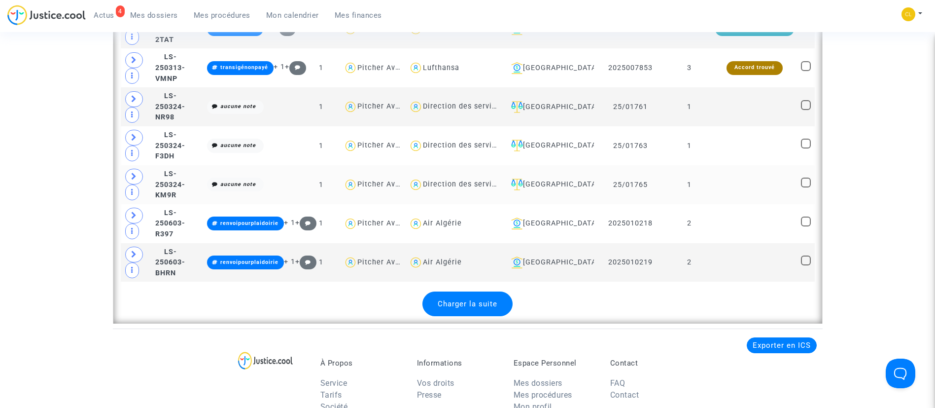
scroll to position [2589, 0]
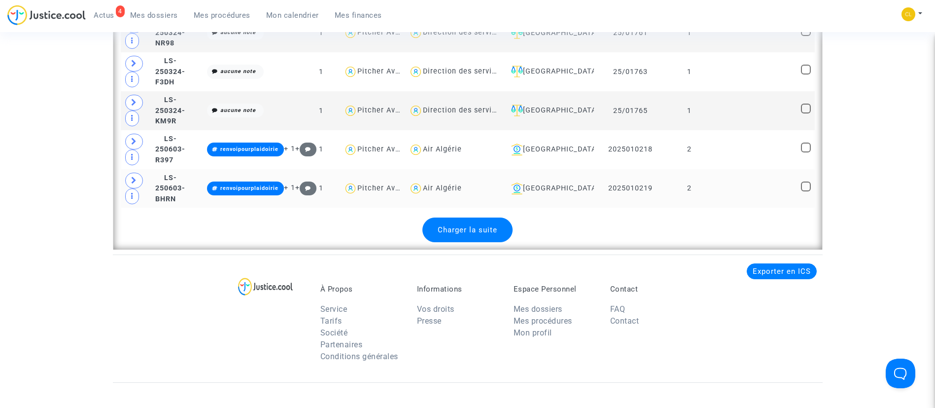
click at [766, 189] on td at bounding box center [755, 188] width 86 height 39
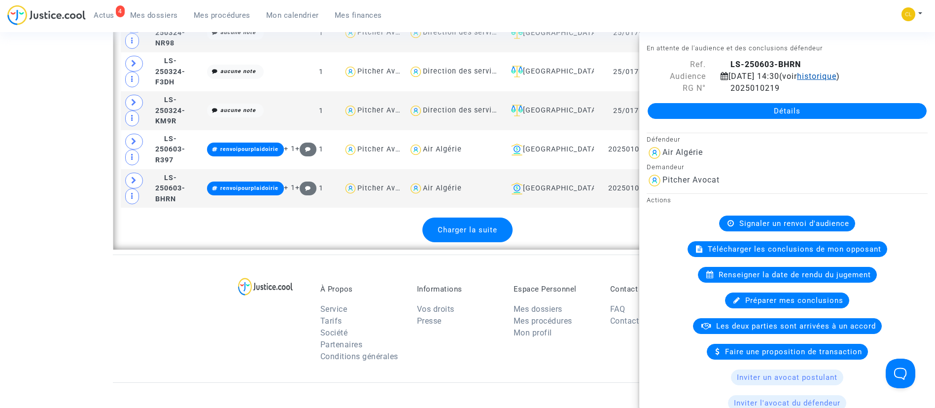
click at [797, 81] on span "historique" at bounding box center [816, 76] width 39 height 9
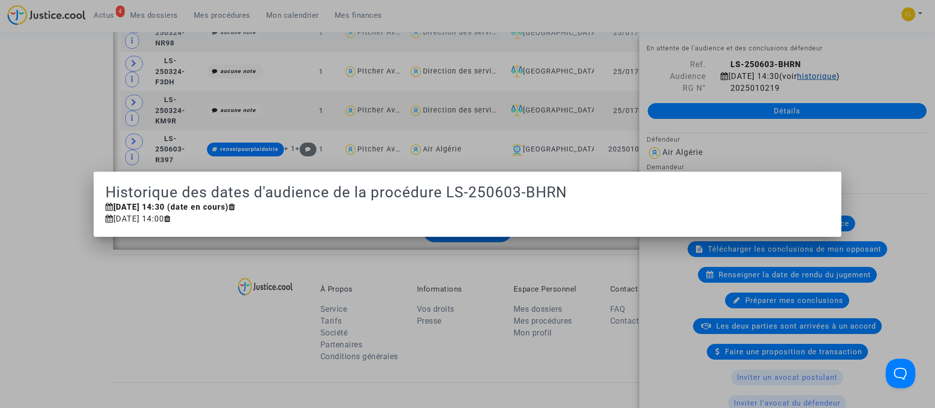
scroll to position [0, 0]
click at [827, 84] on div at bounding box center [467, 204] width 935 height 408
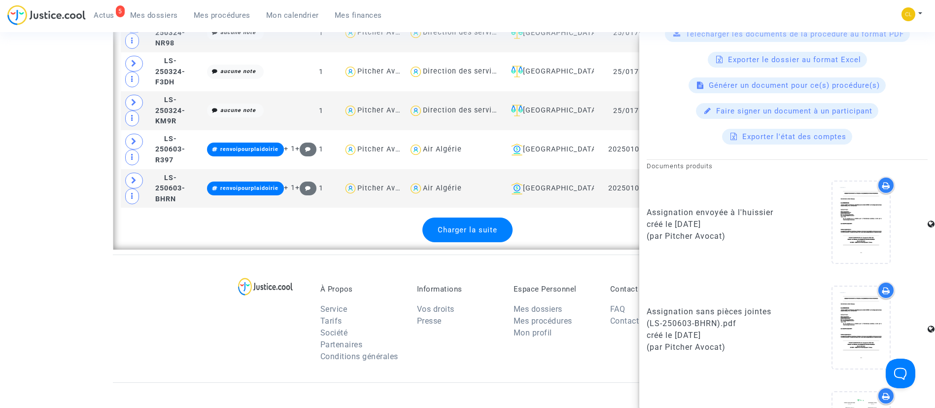
scroll to position [395, 0]
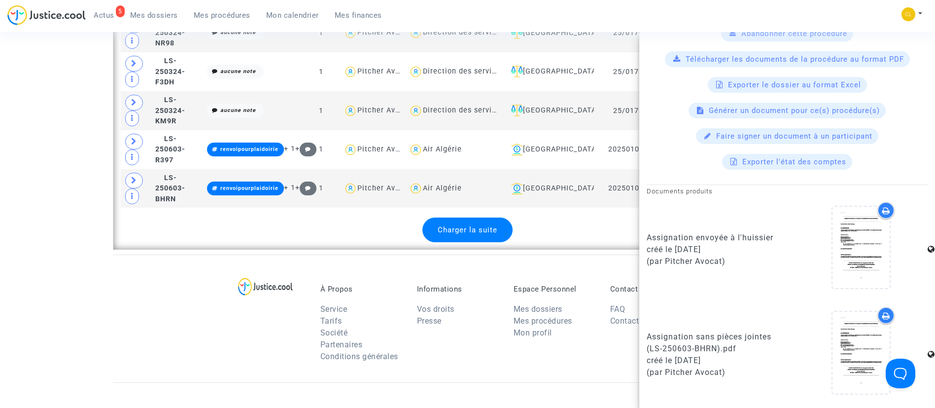
click at [437, 217] on div "Charger la suite" at bounding box center [468, 229] width 90 height 25
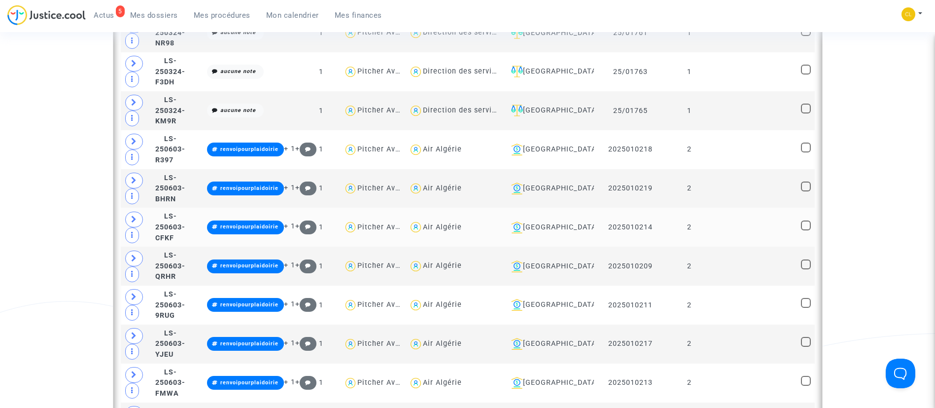
scroll to position [0, 0]
click at [699, 181] on td "2" at bounding box center [689, 188] width 45 height 39
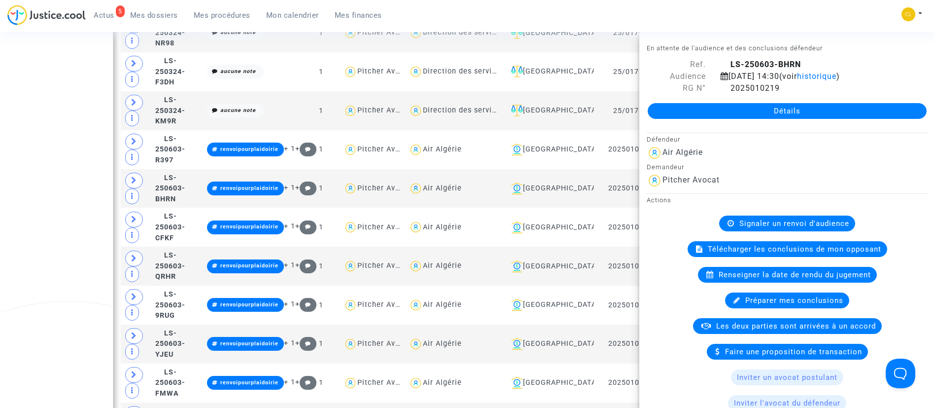
click at [753, 18] on div "5 Actus Mes dossiers Mes procédures Mon calendrier Mes finances Mon profil Chan…" at bounding box center [467, 18] width 935 height 27
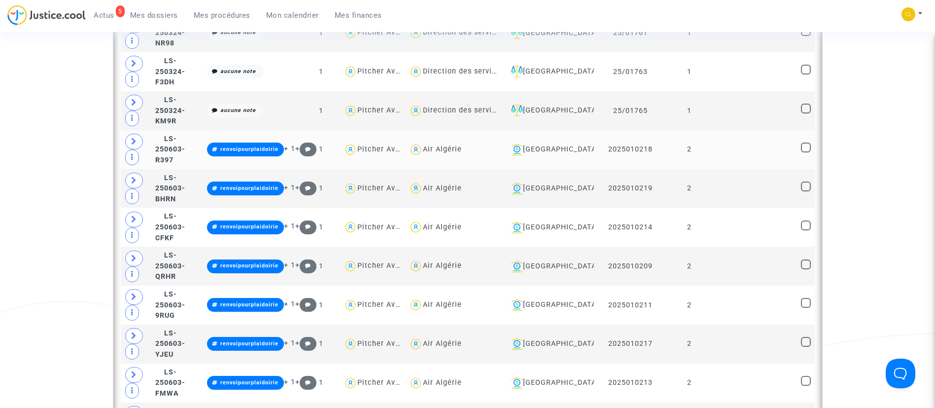
click at [742, 137] on td at bounding box center [755, 149] width 86 height 39
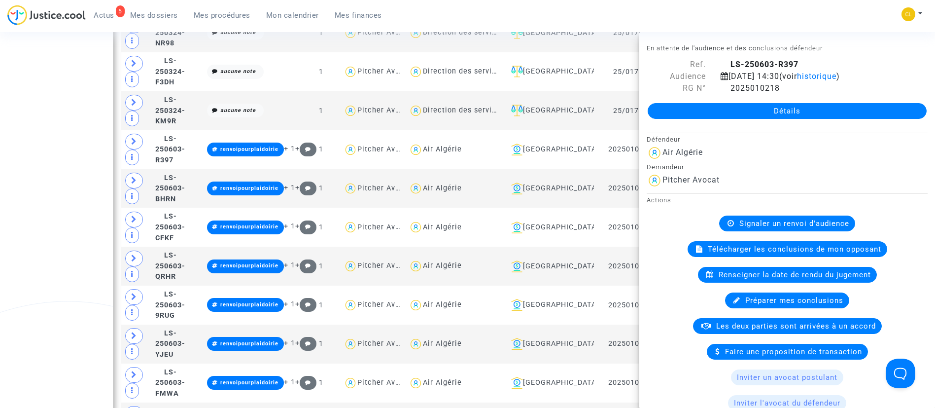
click at [773, 10] on div "5 Actus Mes dossiers Mes procédures Mon calendrier Mes finances Mon profil Chan…" at bounding box center [467, 18] width 935 height 27
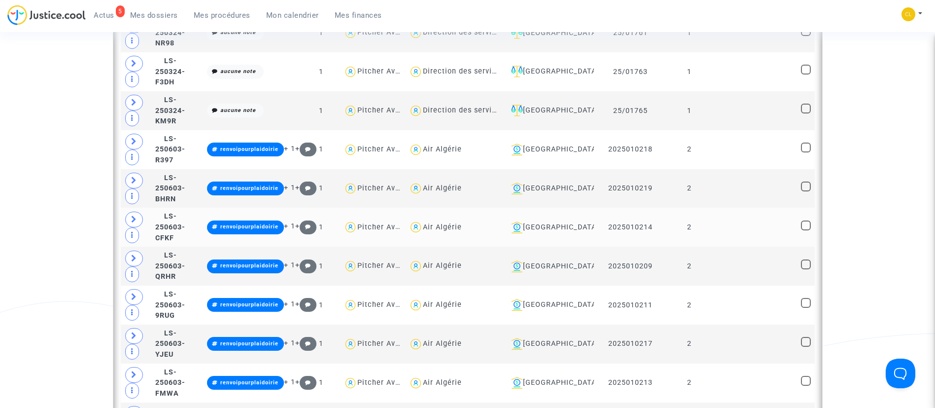
click at [716, 208] on td at bounding box center [755, 227] width 86 height 39
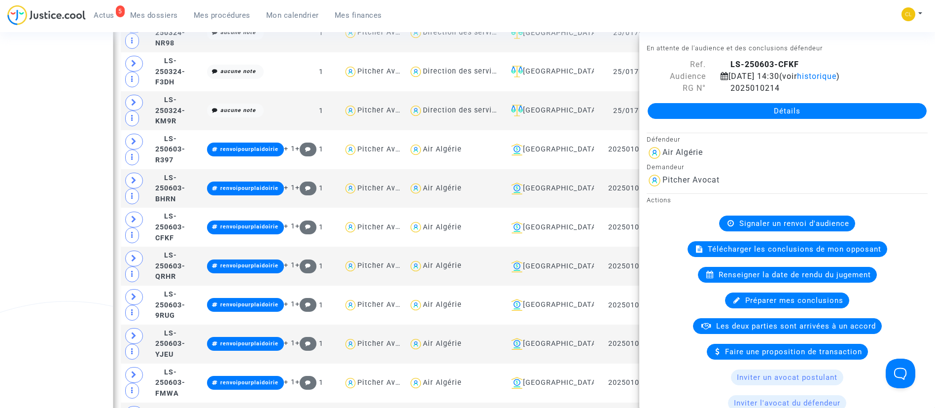
click at [739, 6] on div "5 Actus Mes dossiers Mes procédures Mon calendrier Mes finances Mon profil Chan…" at bounding box center [467, 18] width 935 height 27
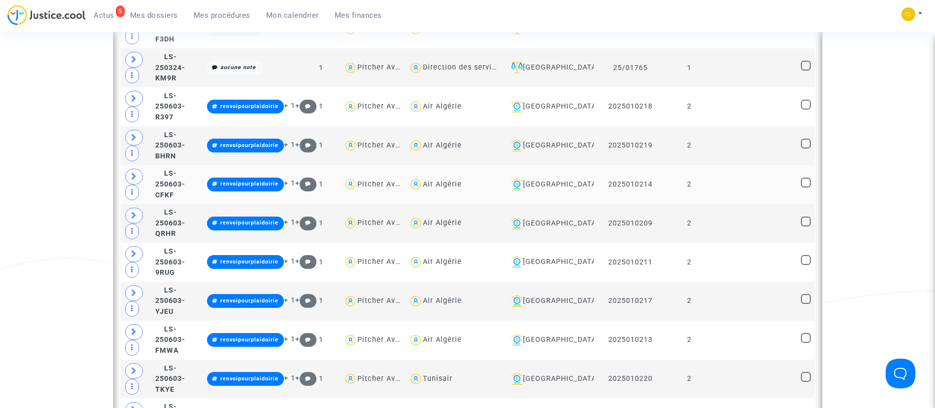
scroll to position [2663, 0]
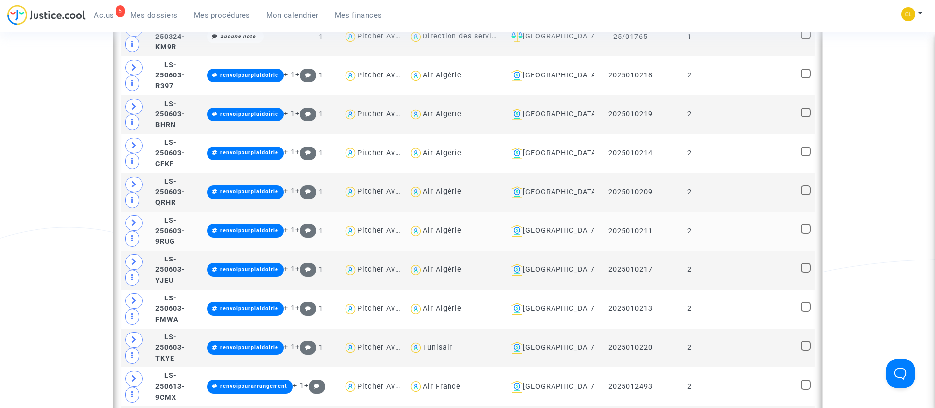
click at [751, 212] on td at bounding box center [755, 231] width 86 height 39
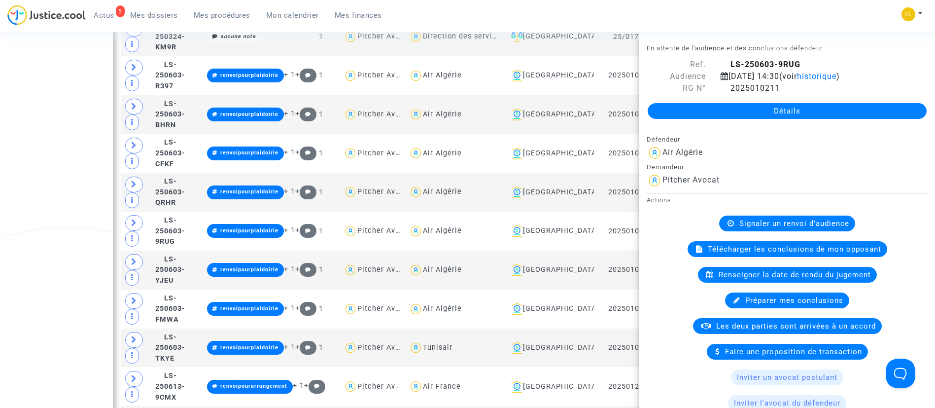
click at [743, 1] on nav "5 Actus Mes dossiers Mes procédures Mon calendrier Mes finances Mon profil Chan…" at bounding box center [467, 16] width 935 height 32
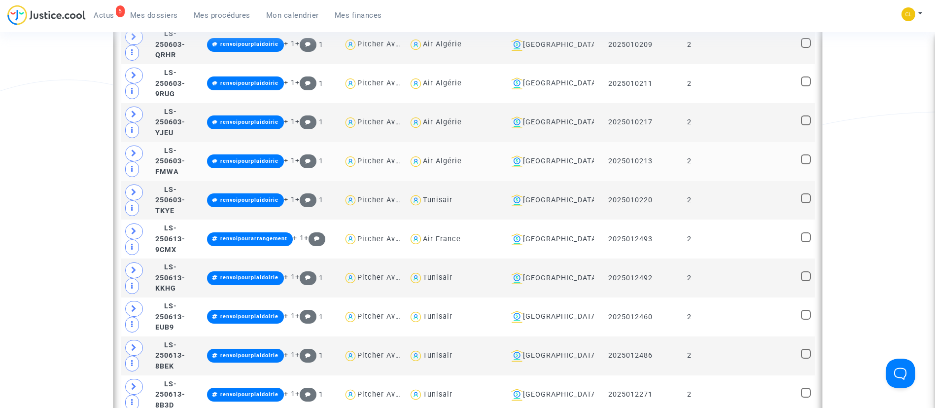
scroll to position [2811, 0]
click at [712, 150] on td "2" at bounding box center [689, 161] width 45 height 39
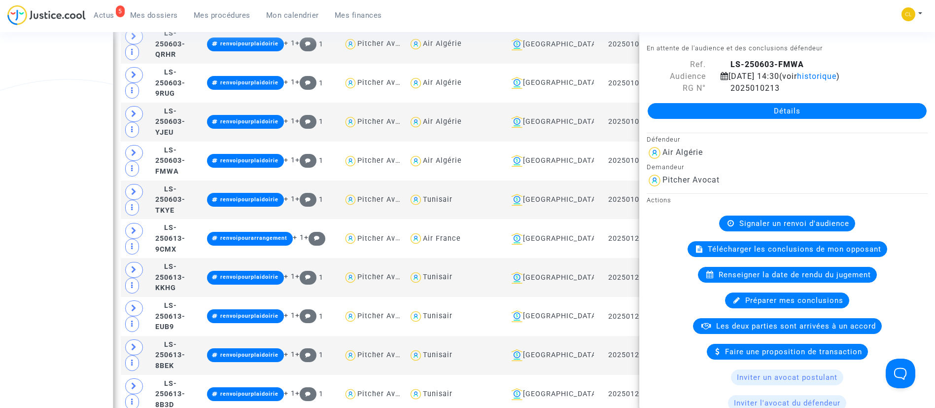
click at [809, 10] on div "5 Actus Mes dossiers Mes procédures Mon calendrier Mes finances Mon profil Chan…" at bounding box center [467, 18] width 935 height 27
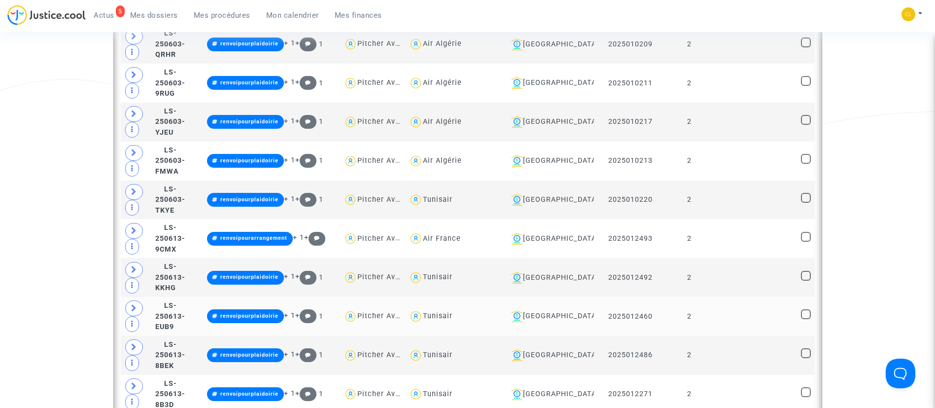
click at [744, 305] on td at bounding box center [755, 316] width 86 height 39
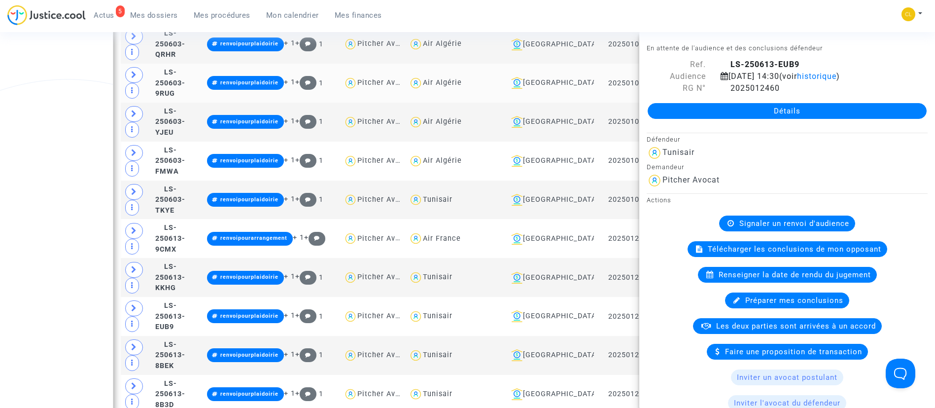
drag, startPoint x: 825, startPoint y: 19, endPoint x: 605, endPoint y: 85, distance: 229.3
click at [826, 22] on div "5 Actus Mes dossiers Mes procédures Mon calendrier Mes finances Mon profil Chan…" at bounding box center [467, 18] width 935 height 27
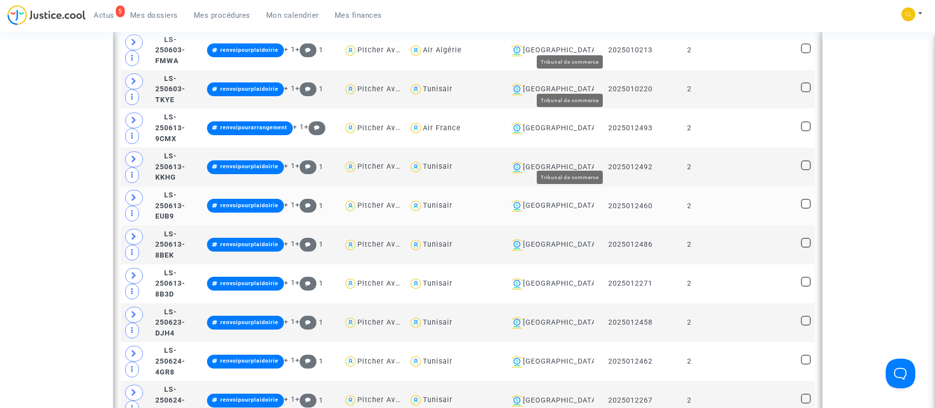
scroll to position [2959, 0]
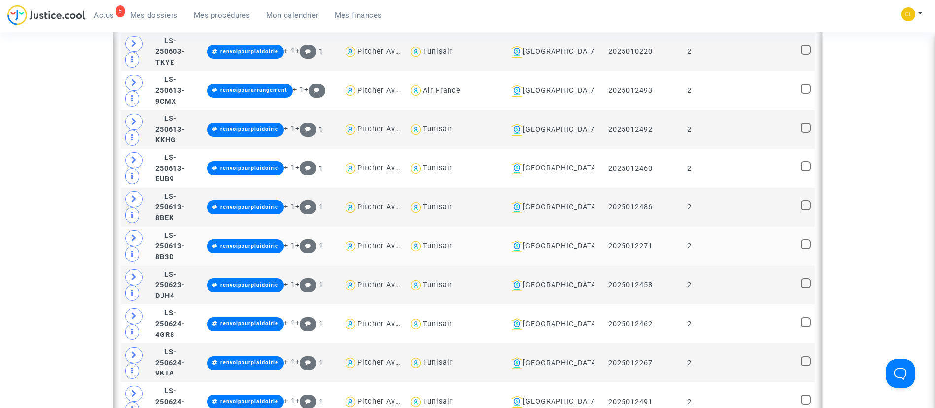
drag, startPoint x: 727, startPoint y: 224, endPoint x: 760, endPoint y: 219, distance: 33.5
click at [737, 234] on td at bounding box center [755, 246] width 86 height 39
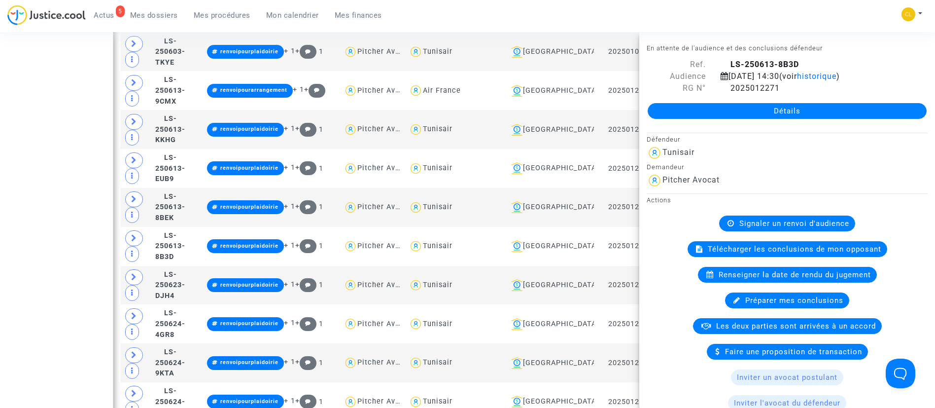
click at [801, 12] on div "5 Actus Mes dossiers Mes procédures Mon calendrier Mes finances Mon profil Chan…" at bounding box center [467, 18] width 935 height 27
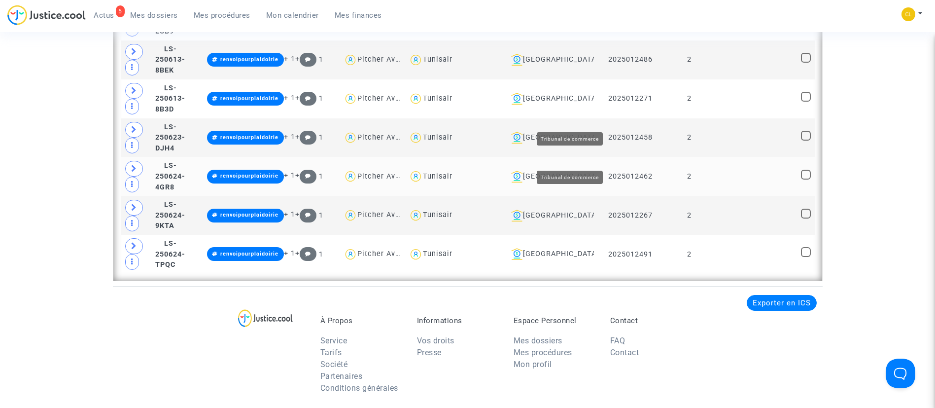
scroll to position [3107, 0]
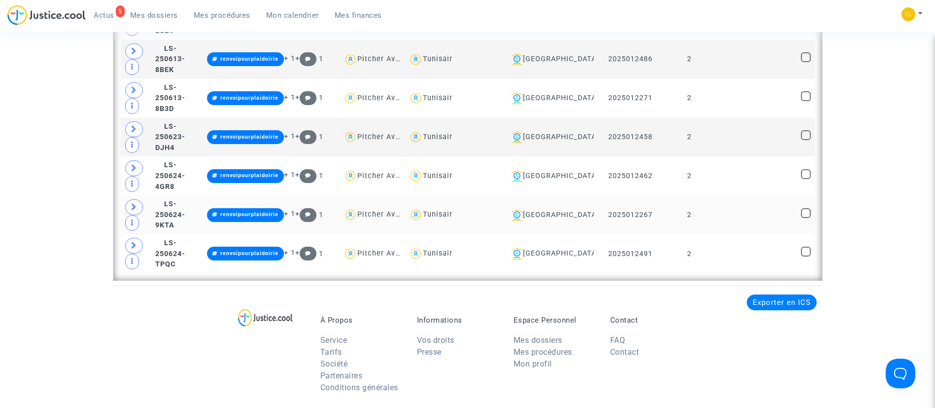
click at [745, 210] on td at bounding box center [755, 214] width 86 height 39
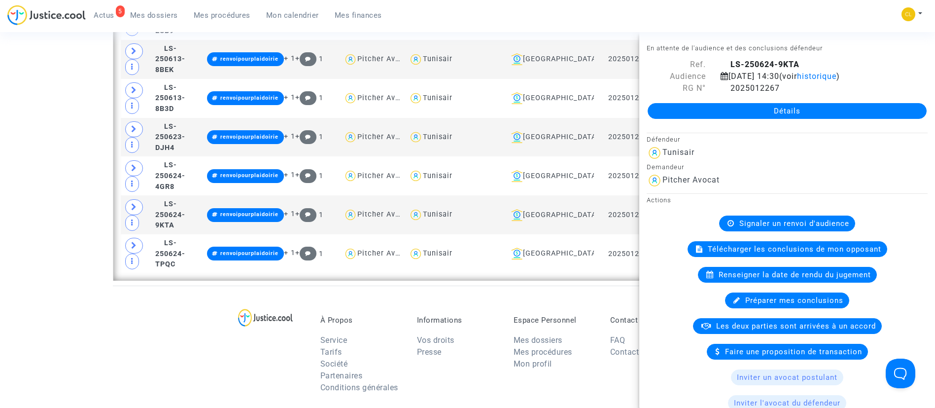
click at [702, 5] on div "5 Actus Mes dossiers Mes procédures Mon calendrier Mes finances Mon profil Chan…" at bounding box center [467, 18] width 935 height 27
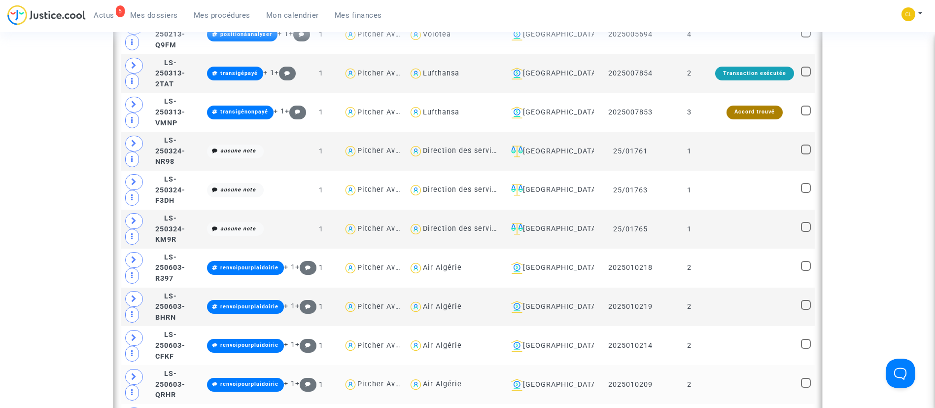
scroll to position [2589, 0]
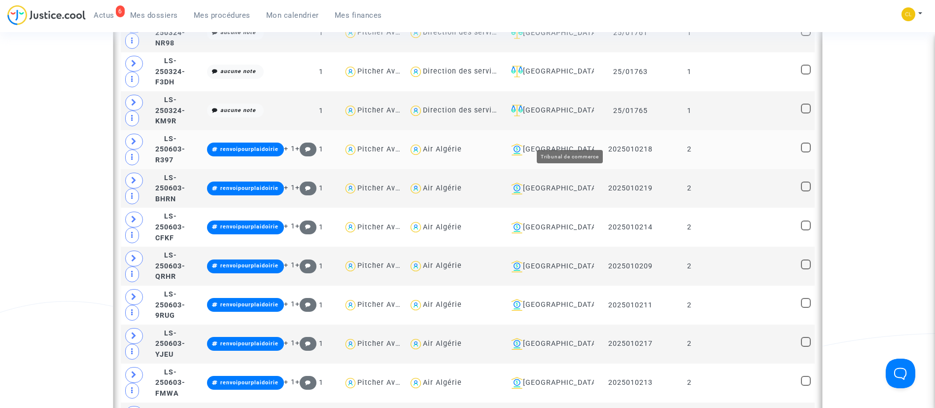
click at [591, 144] on div "[GEOGRAPHIC_DATA]" at bounding box center [548, 150] width 83 height 12
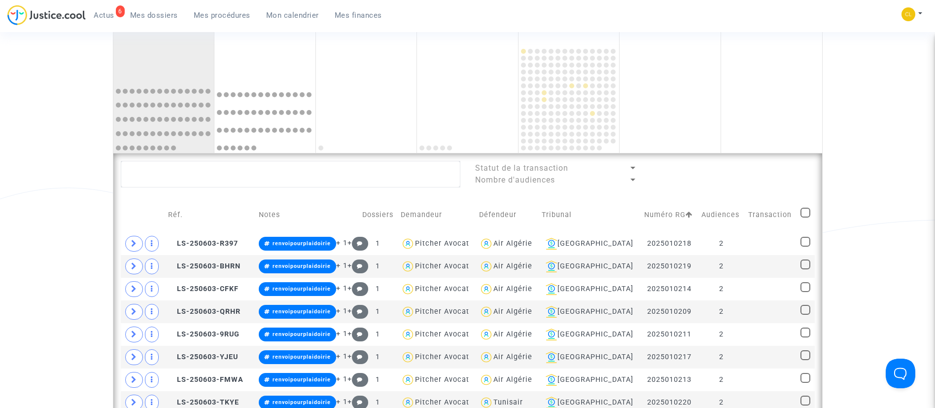
scroll to position [617, 0]
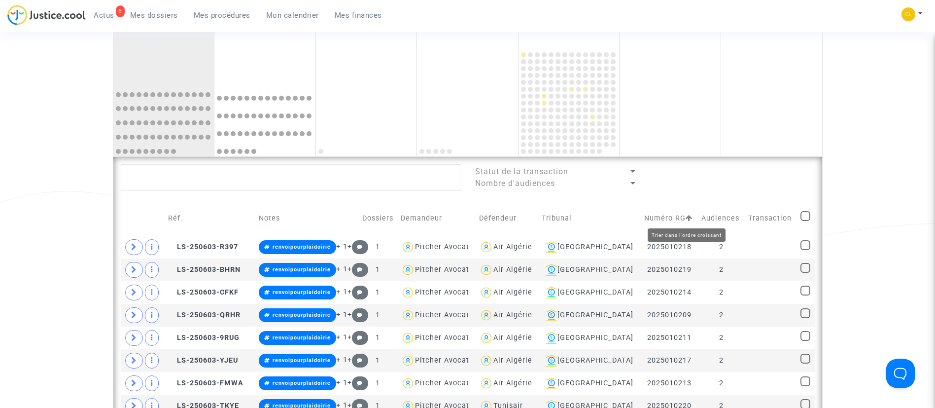
click at [687, 217] on icon at bounding box center [689, 218] width 7 height 7
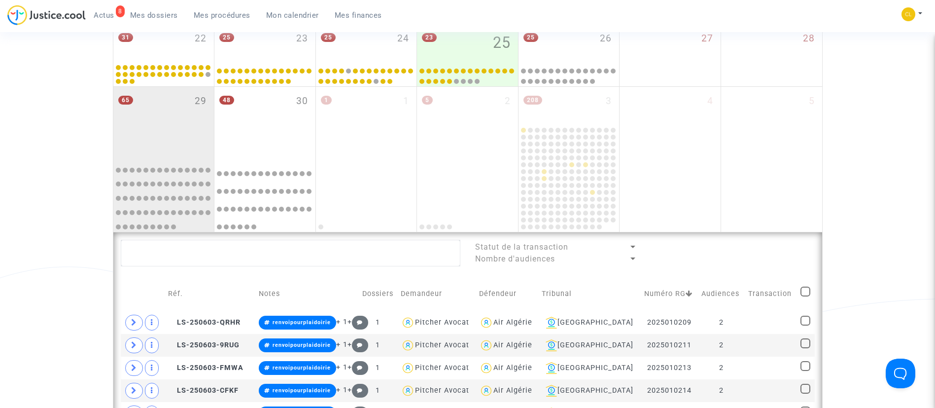
scroll to position [543, 0]
